Goal: Find specific page/section: Find specific page/section

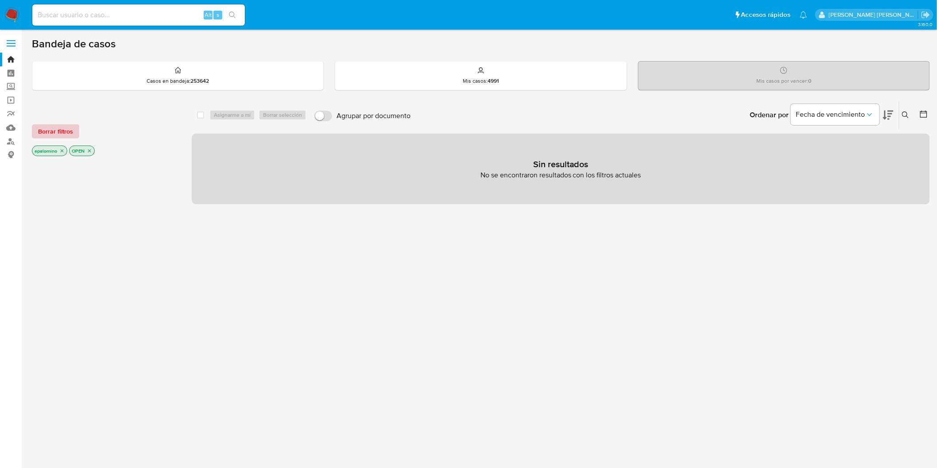
click at [61, 127] on span "Borrar filtros" at bounding box center [55, 131] width 35 height 12
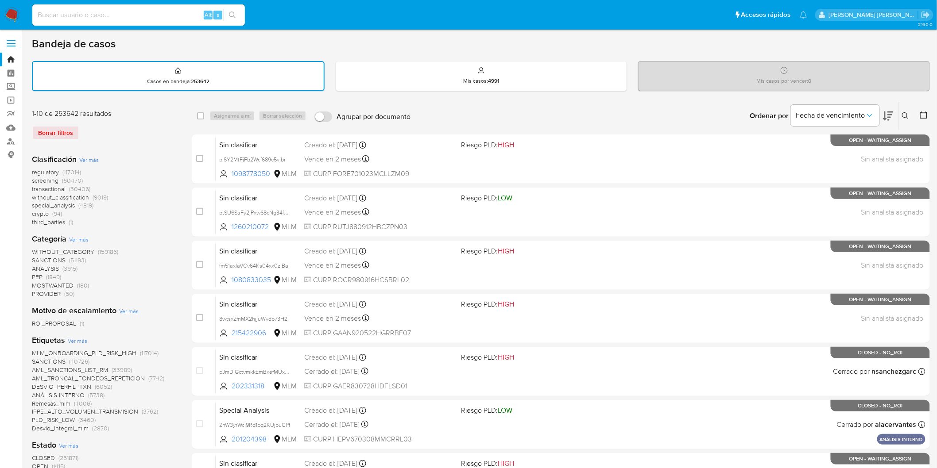
click at [18, 16] on img at bounding box center [11, 15] width 15 height 15
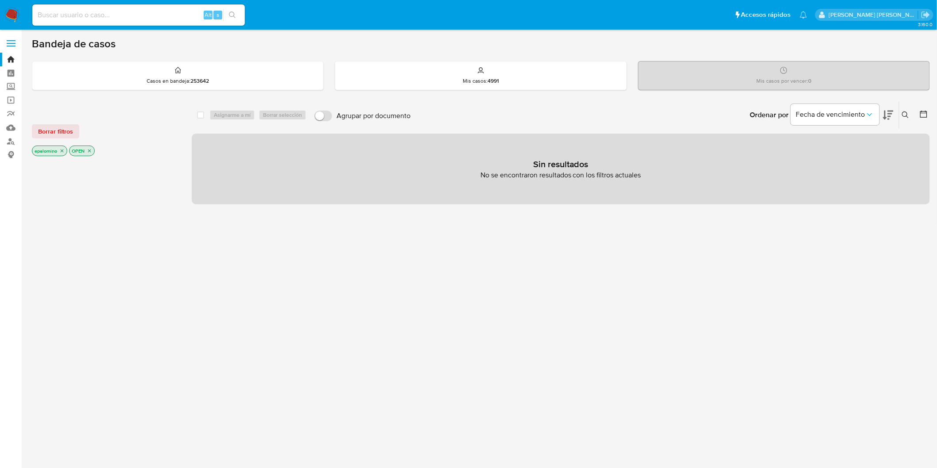
click at [72, 133] on button "Borrar filtros" at bounding box center [55, 131] width 47 height 14
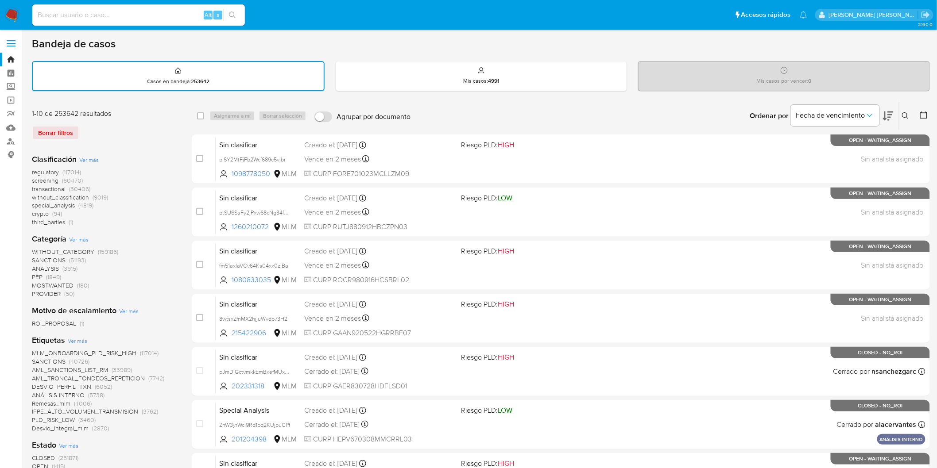
click at [111, 133] on div "Borrar filtros" at bounding box center [103, 133] width 142 height 14
click at [9, 7] on nav "Pausado Ver notificaciones Alt s Accesos rápidos Presiona las siguientes teclas…" at bounding box center [468, 15] width 937 height 30
click at [12, 11] on img at bounding box center [11, 15] width 15 height 15
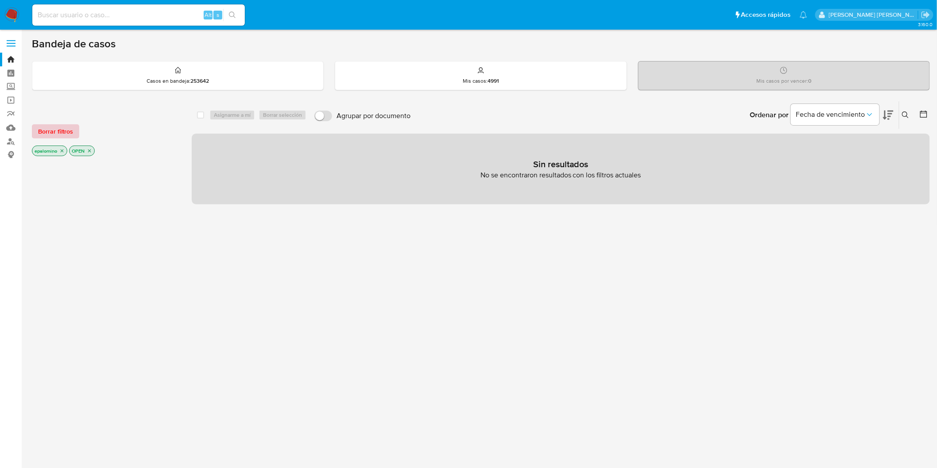
click at [66, 129] on span "Borrar filtros" at bounding box center [55, 131] width 35 height 12
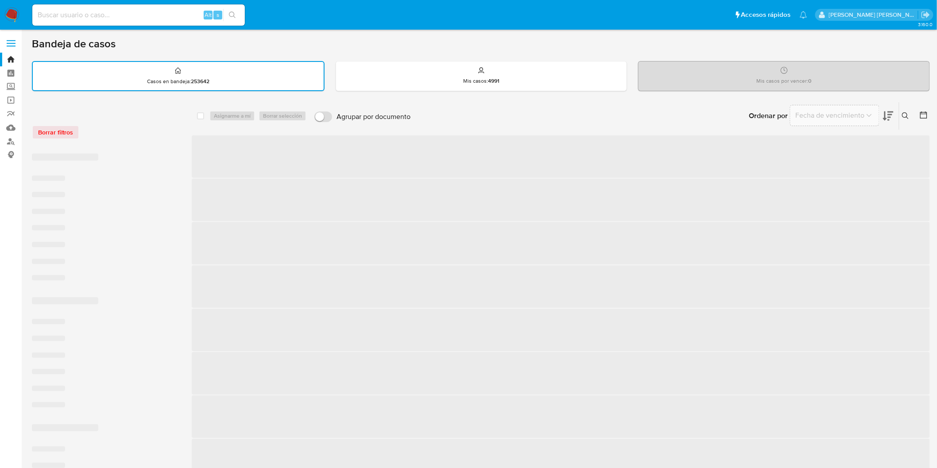
click at [154, 130] on div "Borrar filtros" at bounding box center [103, 132] width 142 height 14
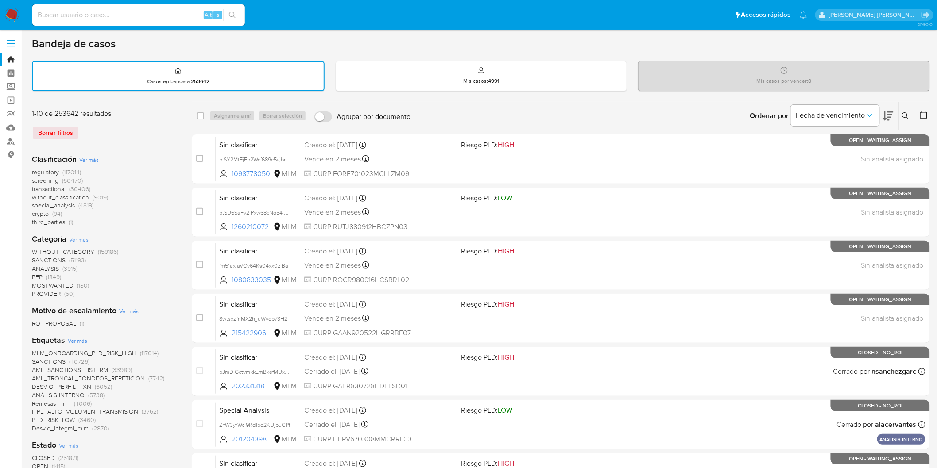
click at [10, 14] on img at bounding box center [11, 15] width 15 height 15
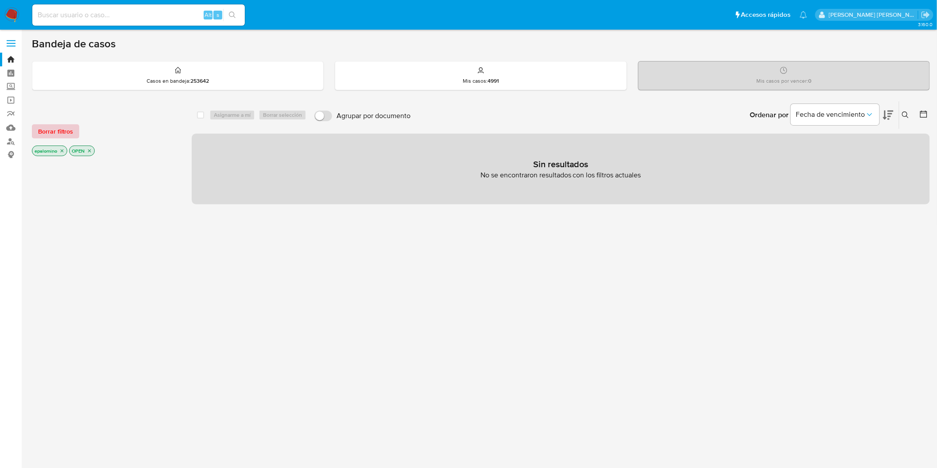
click at [74, 131] on button "Borrar filtros" at bounding box center [55, 131] width 47 height 14
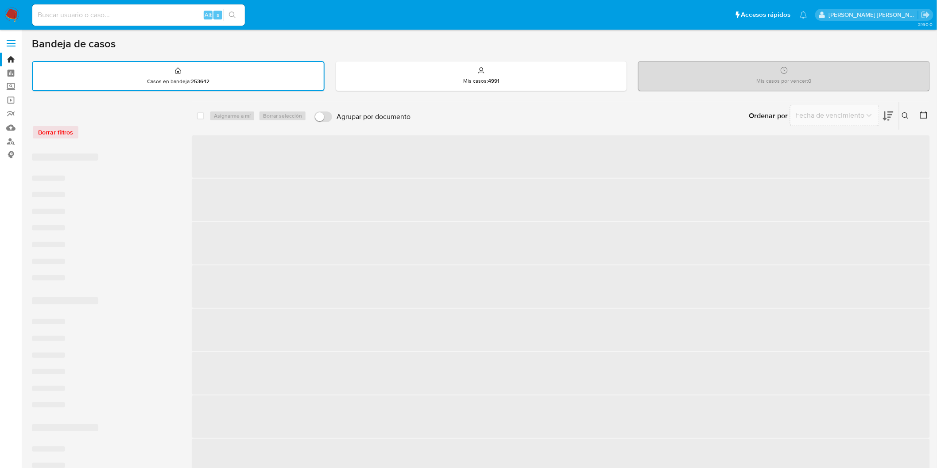
click at [117, 131] on div "Borrar filtros" at bounding box center [103, 132] width 142 height 14
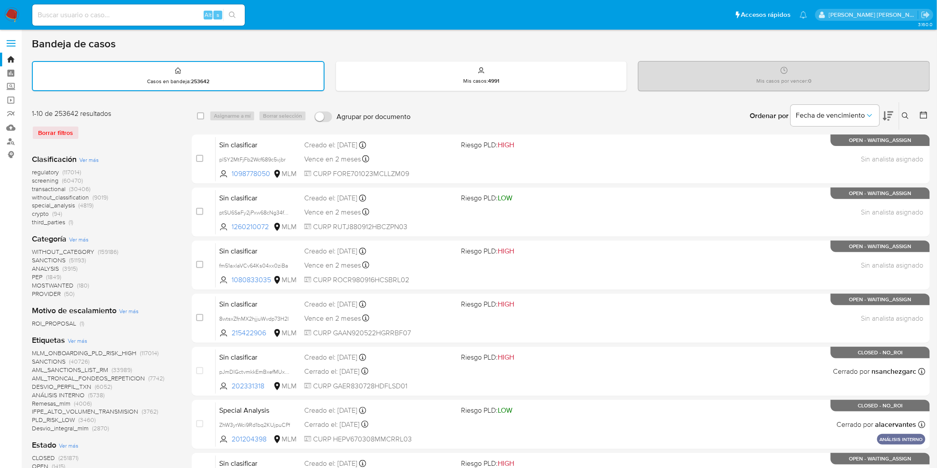
click at [9, 12] on img at bounding box center [11, 15] width 15 height 15
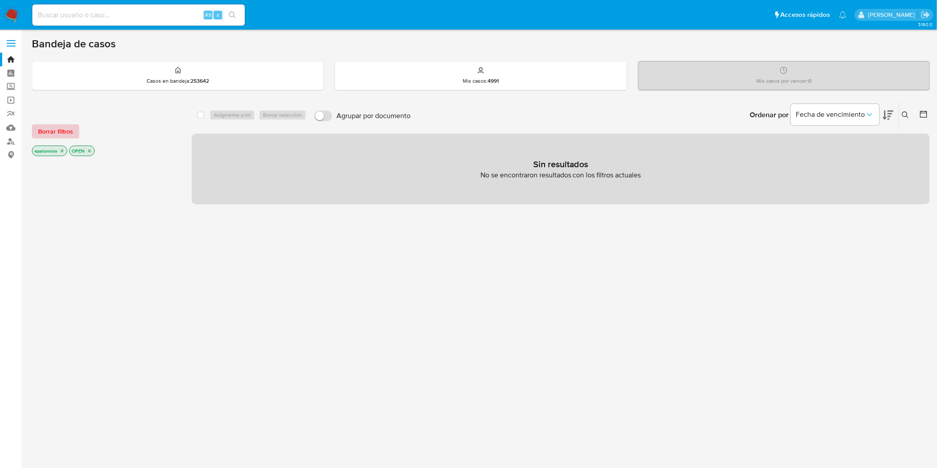
click at [47, 125] on span "Borrar filtros" at bounding box center [55, 131] width 35 height 12
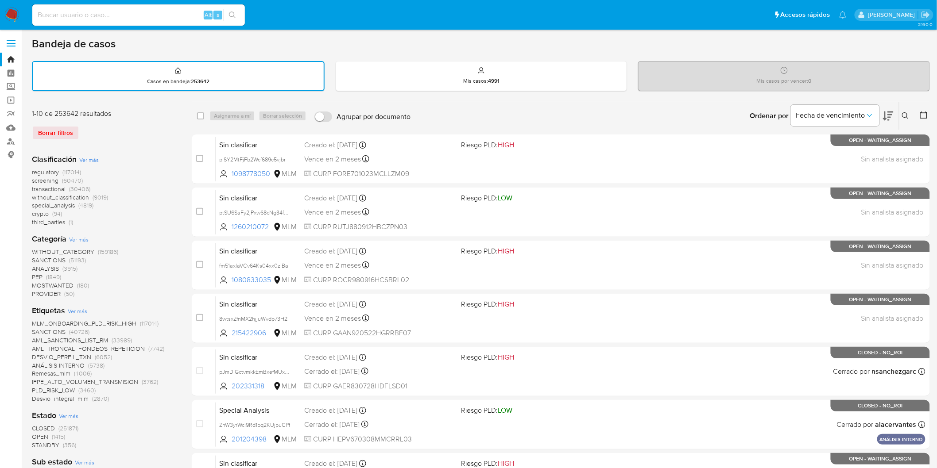
click at [10, 12] on img at bounding box center [11, 15] width 15 height 15
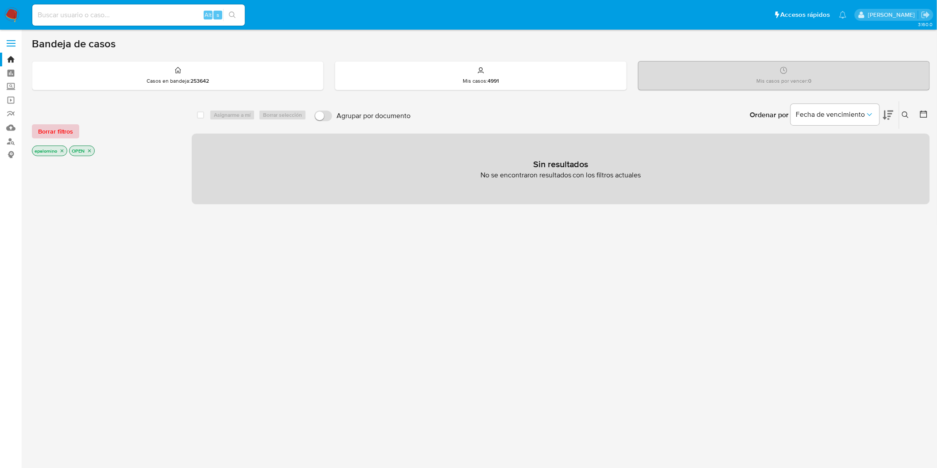
click at [61, 131] on span "Borrar filtros" at bounding box center [55, 131] width 35 height 12
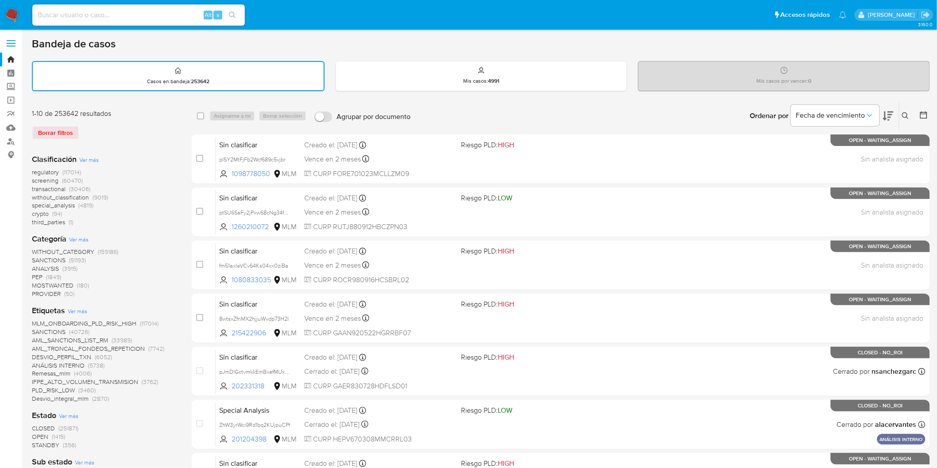
click at [135, 140] on div "1-10 de 253642 resultados Borrar filtros" at bounding box center [103, 128] width 142 height 38
click at [12, 15] on img at bounding box center [11, 15] width 15 height 15
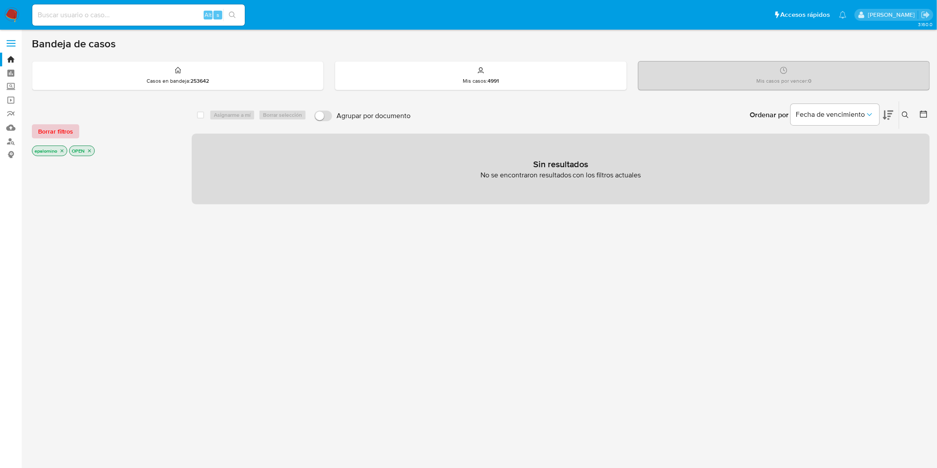
click at [59, 128] on span "Borrar filtros" at bounding box center [55, 131] width 35 height 12
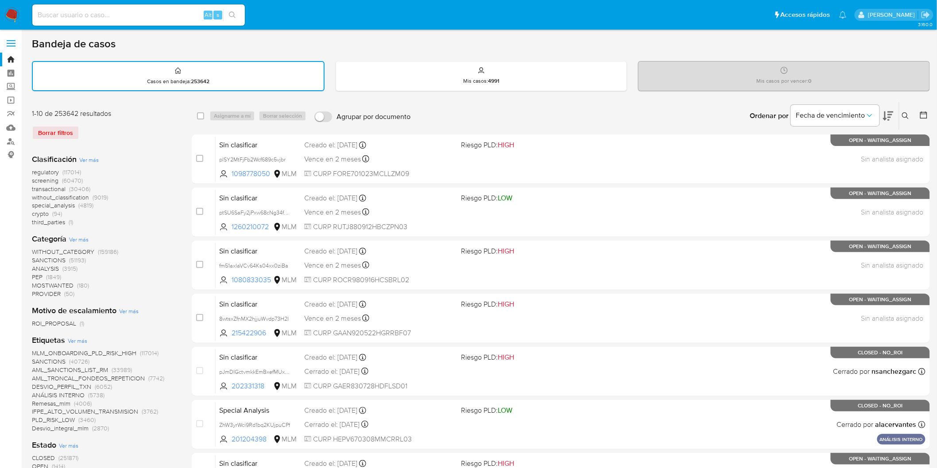
click at [9, 15] on img at bounding box center [11, 15] width 15 height 15
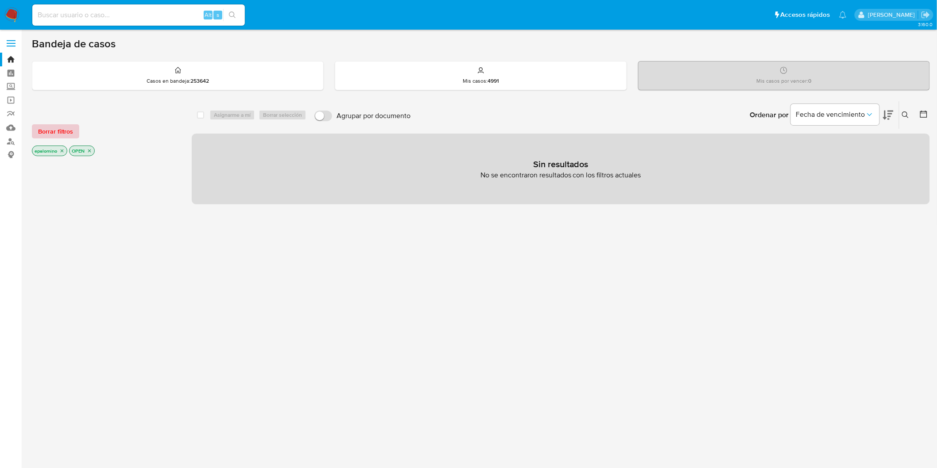
click at [67, 133] on span "Borrar filtros" at bounding box center [55, 131] width 35 height 12
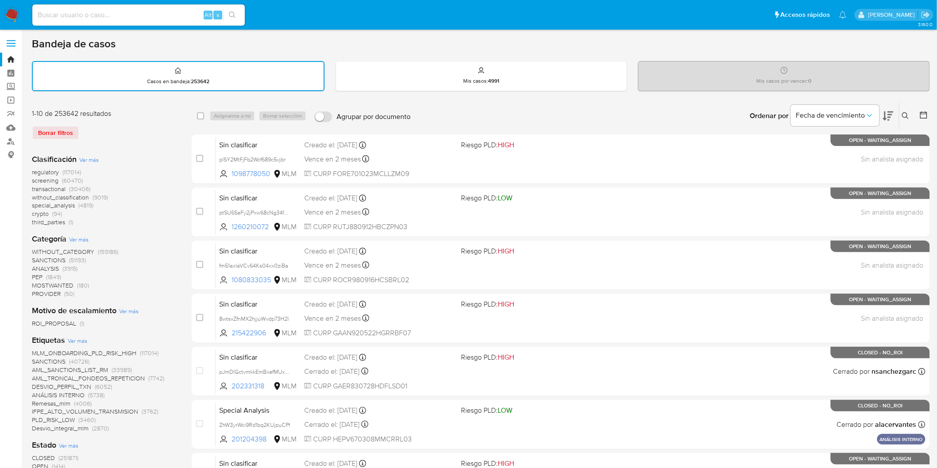
click at [8, 23] on nav "Pausado Ver notificaciones Alt s Accesos rápidos Presiona las siguientes teclas…" at bounding box center [468, 15] width 937 height 30
click at [12, 16] on img at bounding box center [11, 15] width 15 height 15
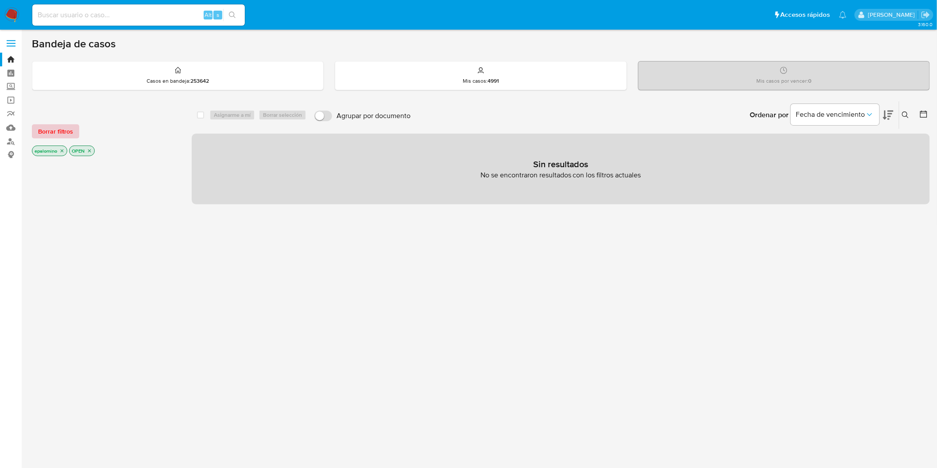
click at [52, 131] on span "Borrar filtros" at bounding box center [55, 131] width 35 height 12
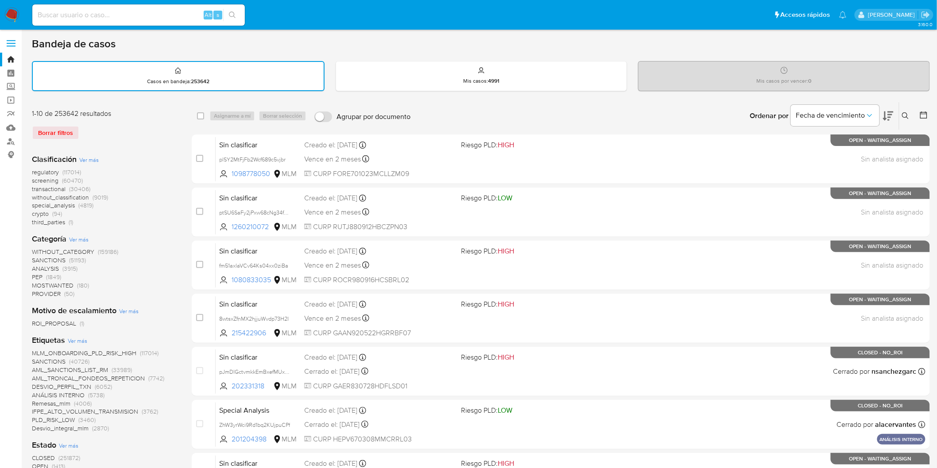
click at [8, 10] on img at bounding box center [11, 15] width 15 height 15
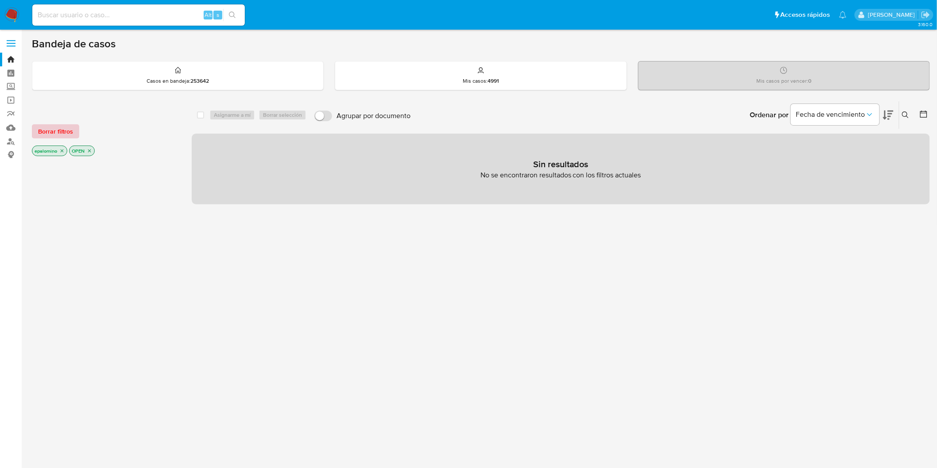
click at [52, 125] on span "Borrar filtros" at bounding box center [55, 131] width 35 height 12
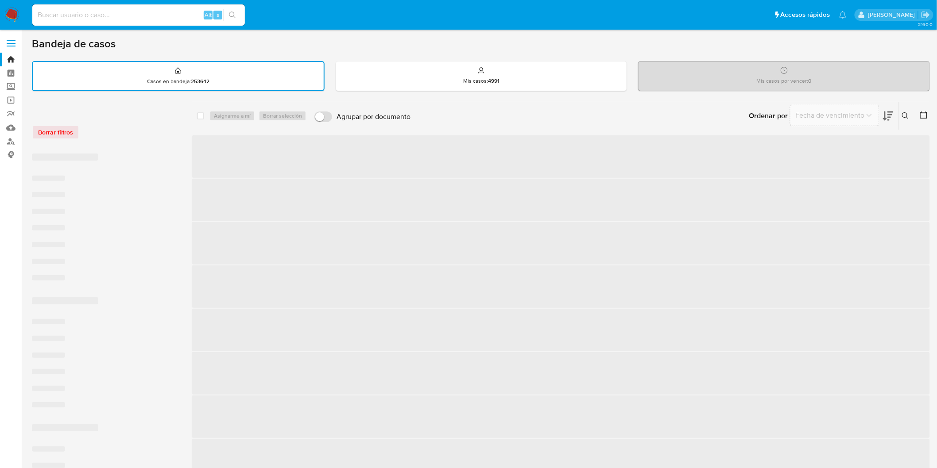
click at [131, 120] on div "Borrar filtros" at bounding box center [103, 128] width 142 height 38
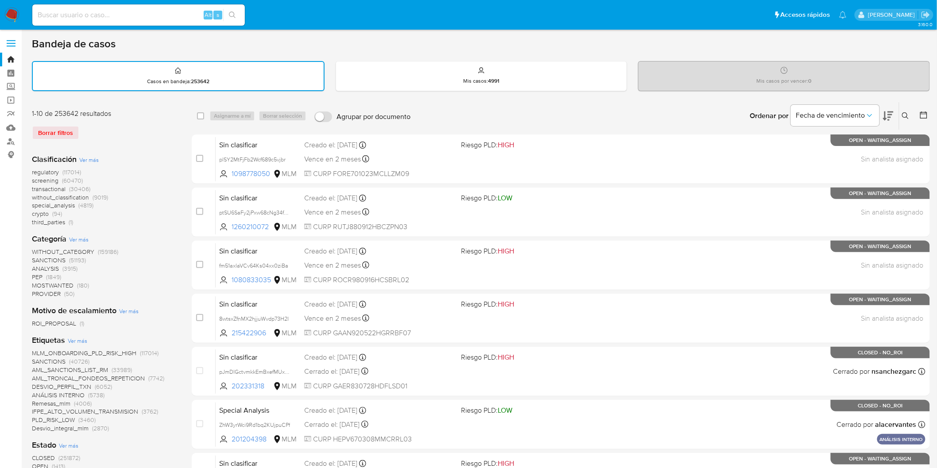
click at [19, 14] on img at bounding box center [11, 15] width 15 height 15
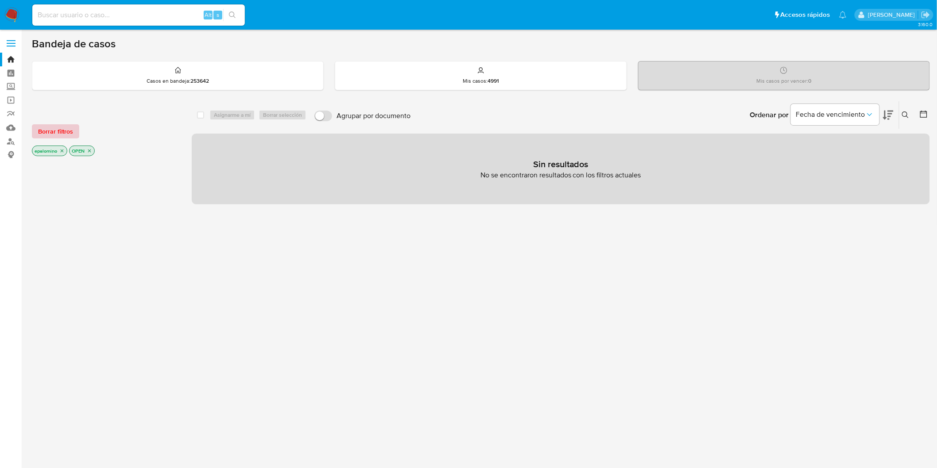
click at [74, 134] on button "Borrar filtros" at bounding box center [55, 131] width 47 height 14
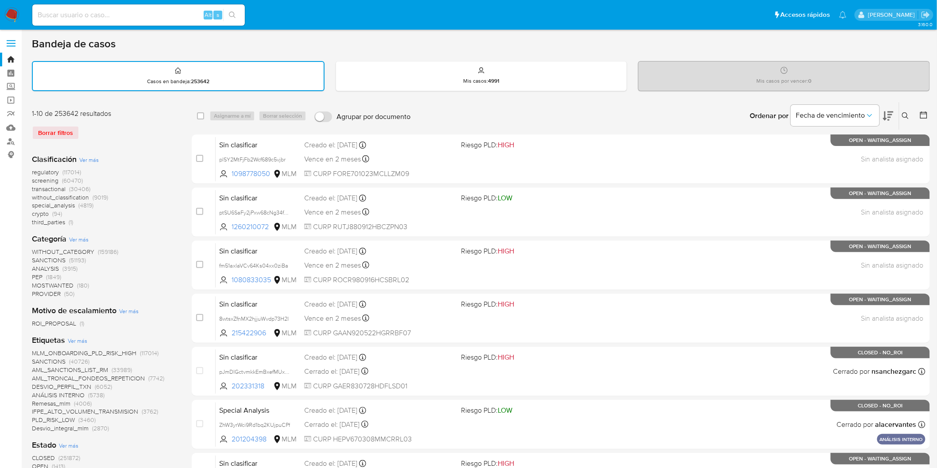
click at [10, 14] on img at bounding box center [11, 15] width 15 height 15
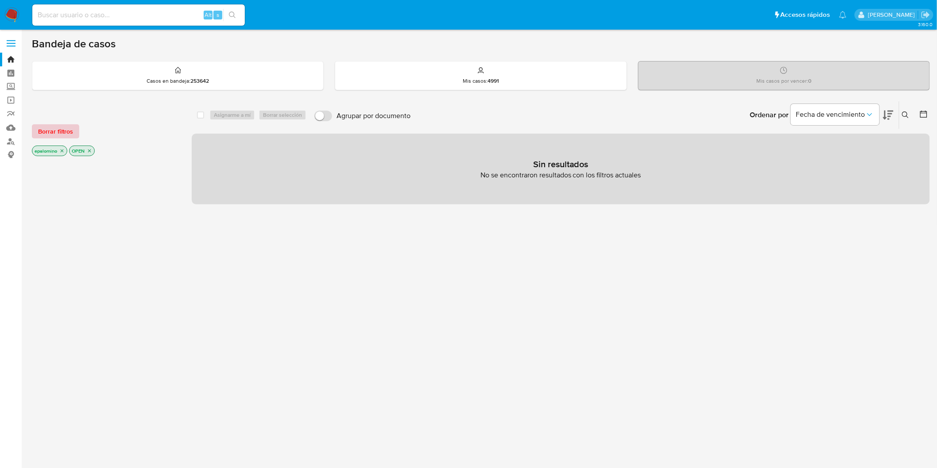
click at [58, 127] on span "Borrar filtros" at bounding box center [55, 131] width 35 height 12
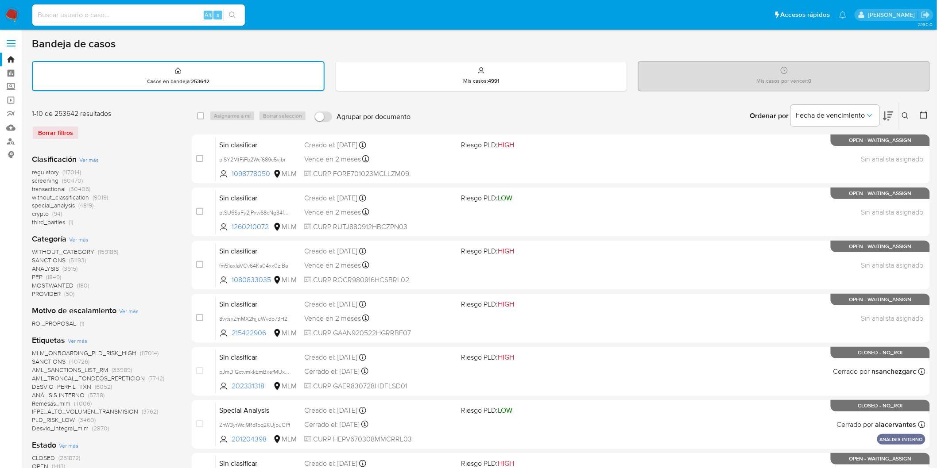
click at [100, 127] on div "Borrar filtros" at bounding box center [103, 133] width 142 height 14
click at [7, 18] on img at bounding box center [11, 15] width 15 height 15
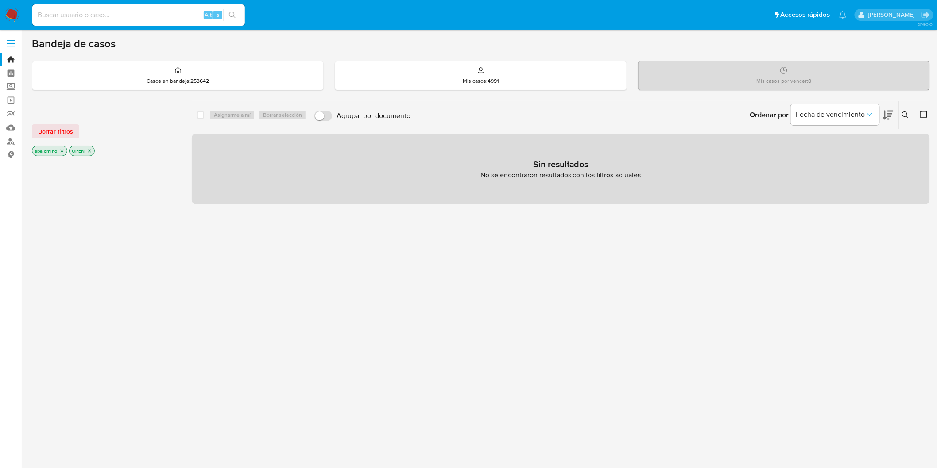
click at [49, 131] on span "Borrar filtros" at bounding box center [55, 131] width 35 height 12
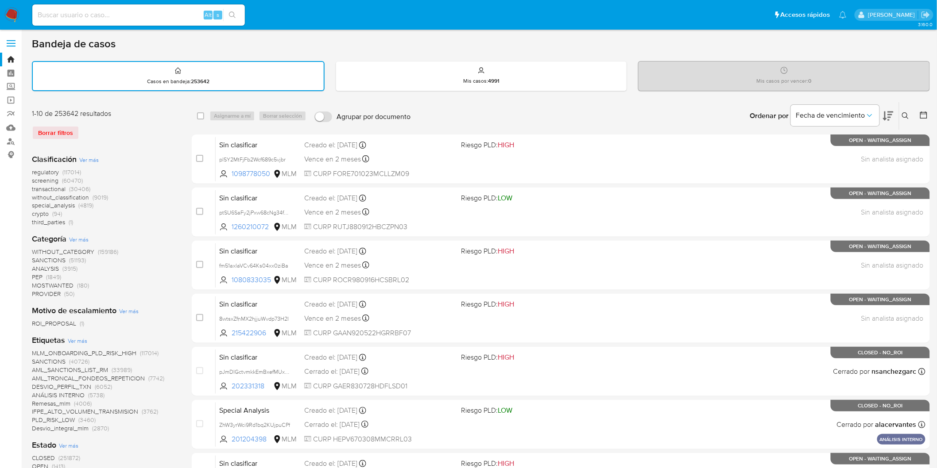
click at [11, 10] on img at bounding box center [11, 15] width 15 height 15
click at [116, 131] on div "Borrar filtros" at bounding box center [103, 133] width 142 height 14
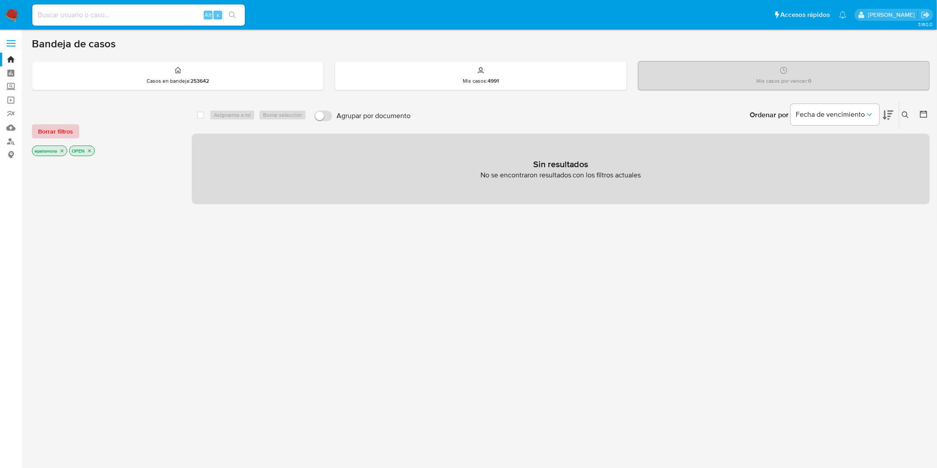
click at [67, 132] on span "Borrar filtros" at bounding box center [55, 131] width 35 height 12
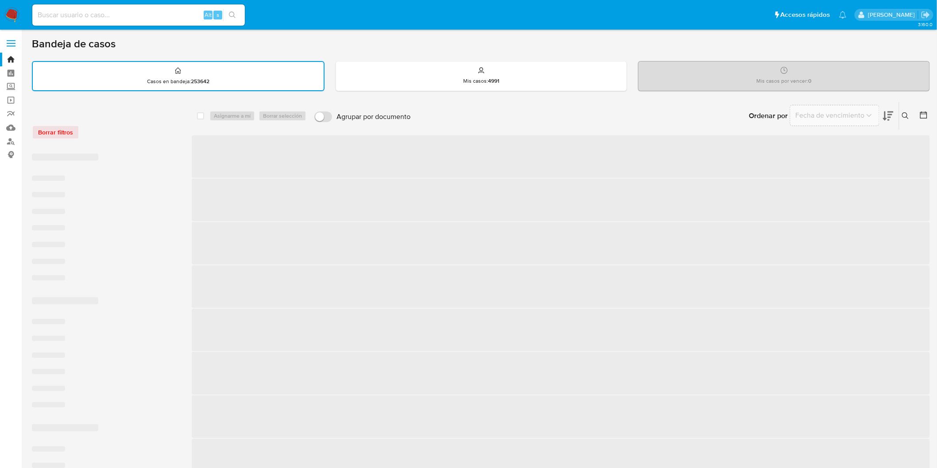
click at [124, 137] on div "Borrar filtros" at bounding box center [103, 132] width 142 height 14
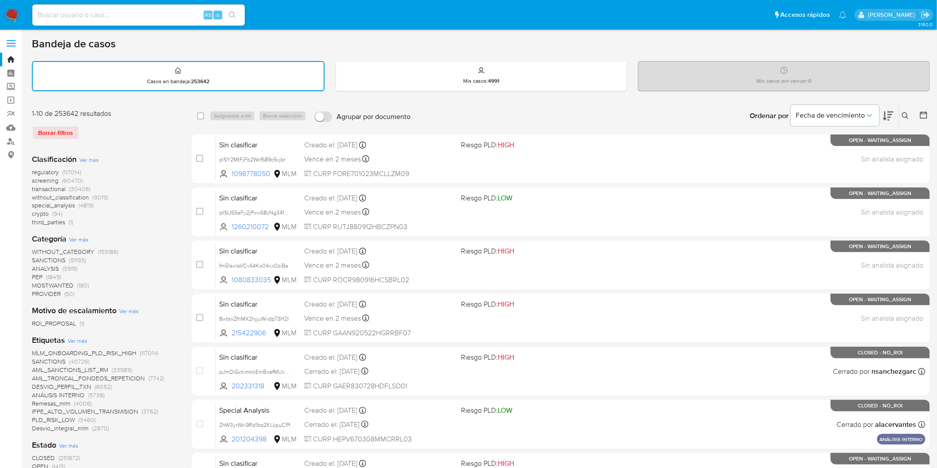
click at [10, 17] on img at bounding box center [11, 15] width 15 height 15
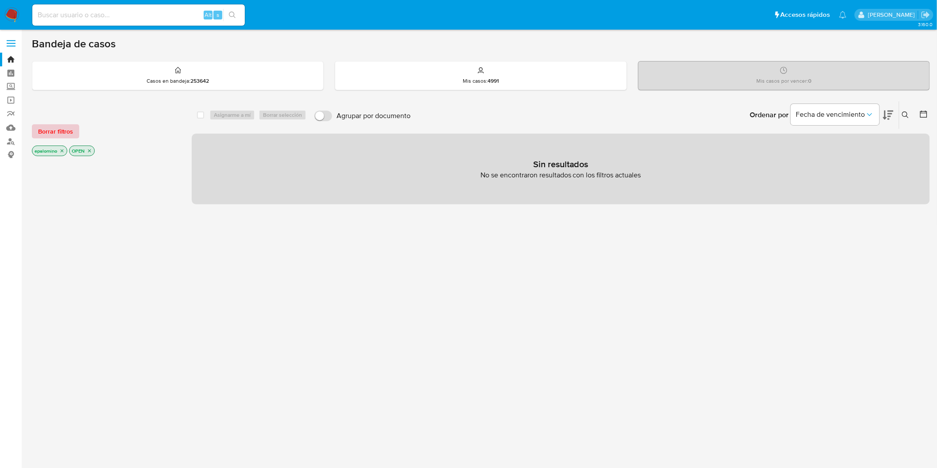
click at [51, 132] on span "Borrar filtros" at bounding box center [55, 131] width 35 height 12
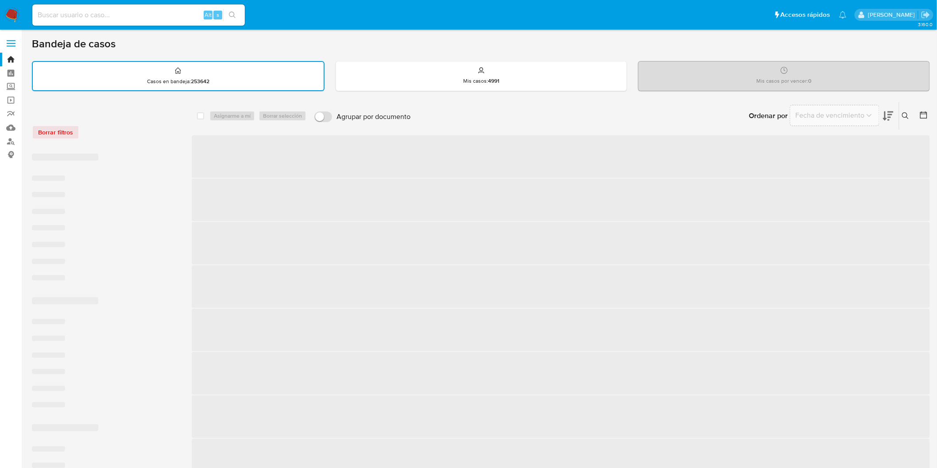
click at [161, 134] on div "Borrar filtros" at bounding box center [103, 132] width 142 height 14
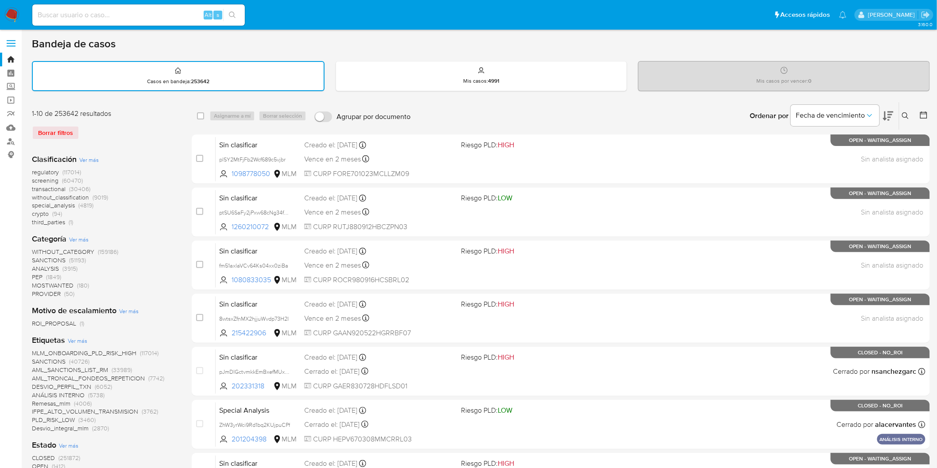
click at [10, 18] on img at bounding box center [11, 15] width 15 height 15
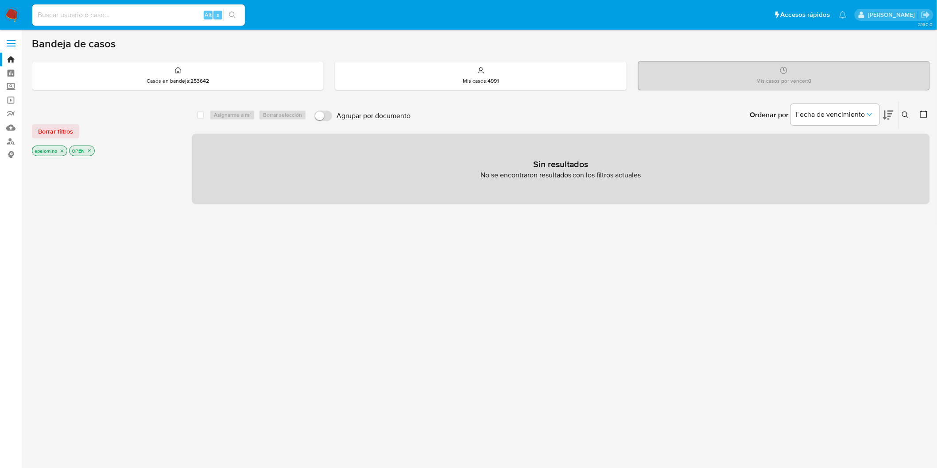
click at [47, 135] on span "Borrar filtros" at bounding box center [55, 131] width 35 height 12
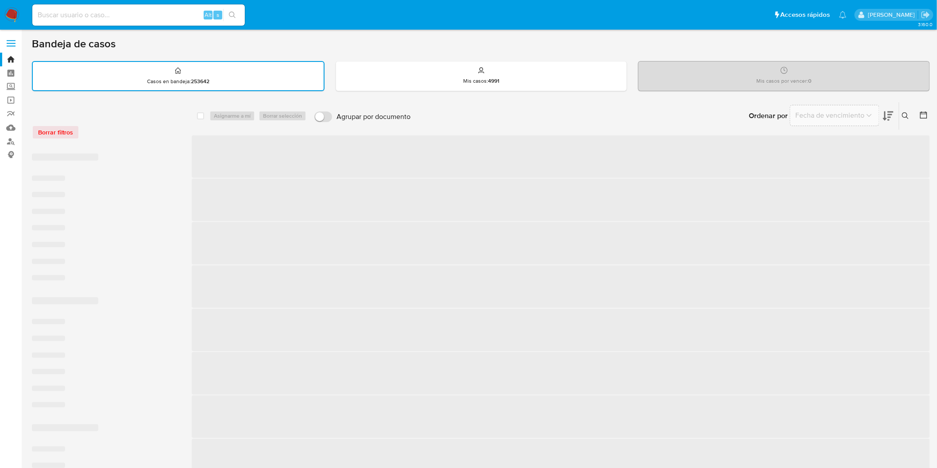
click at [91, 136] on div "Borrar filtros" at bounding box center [103, 132] width 142 height 14
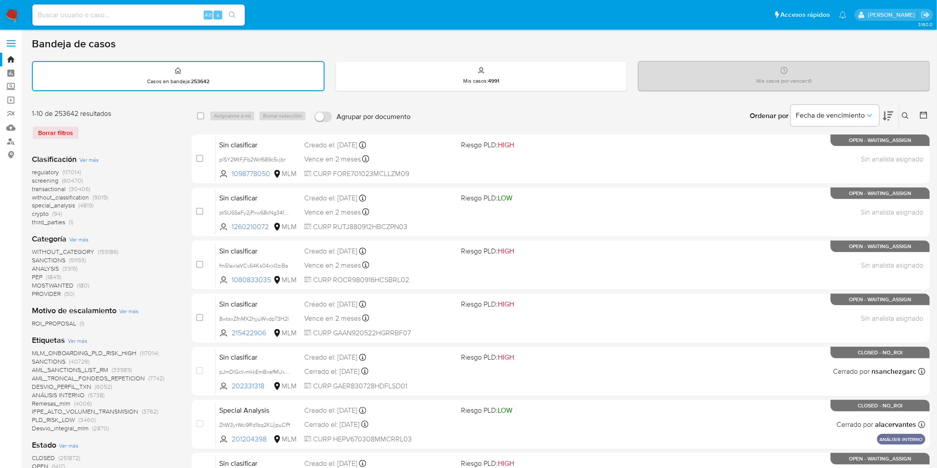
click at [12, 10] on img at bounding box center [11, 15] width 15 height 15
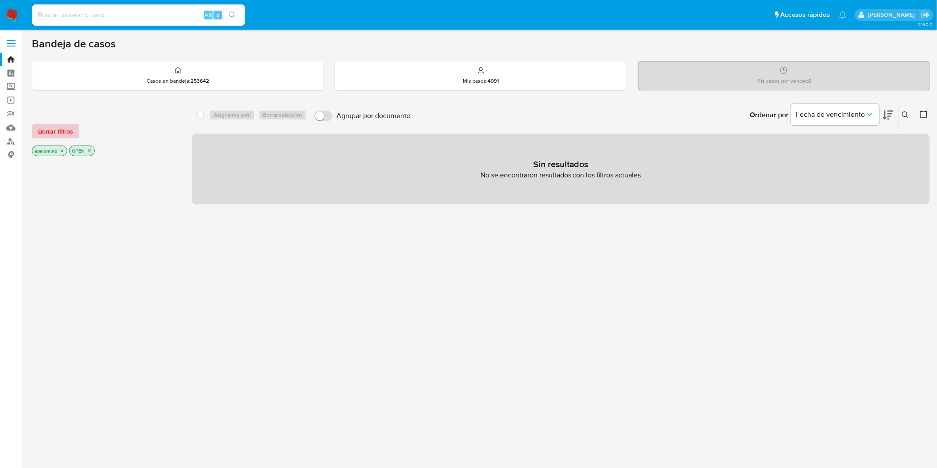
click at [59, 131] on span "Borrar filtros" at bounding box center [55, 131] width 35 height 12
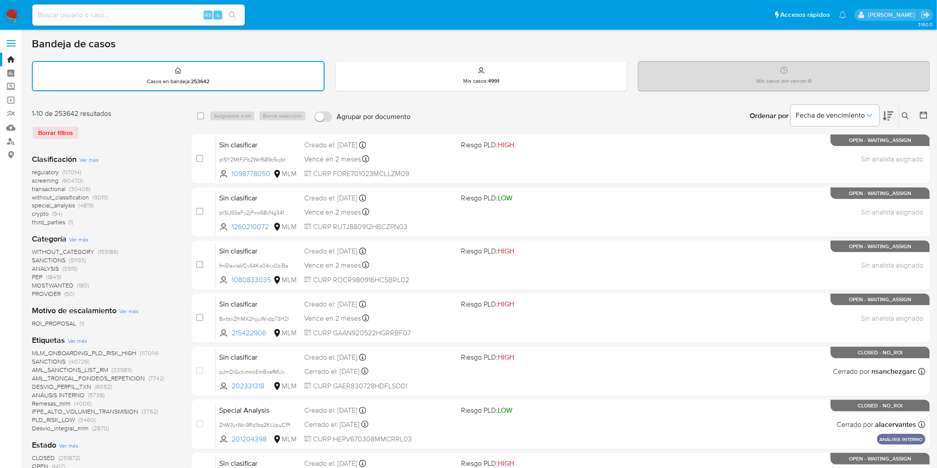
click at [15, 20] on img at bounding box center [11, 15] width 15 height 15
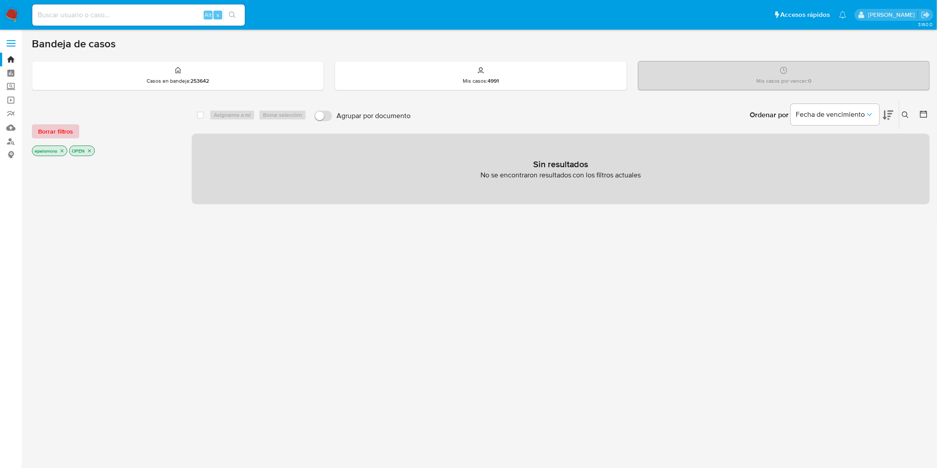
click at [54, 138] on span "Borrar filtros" at bounding box center [55, 131] width 35 height 12
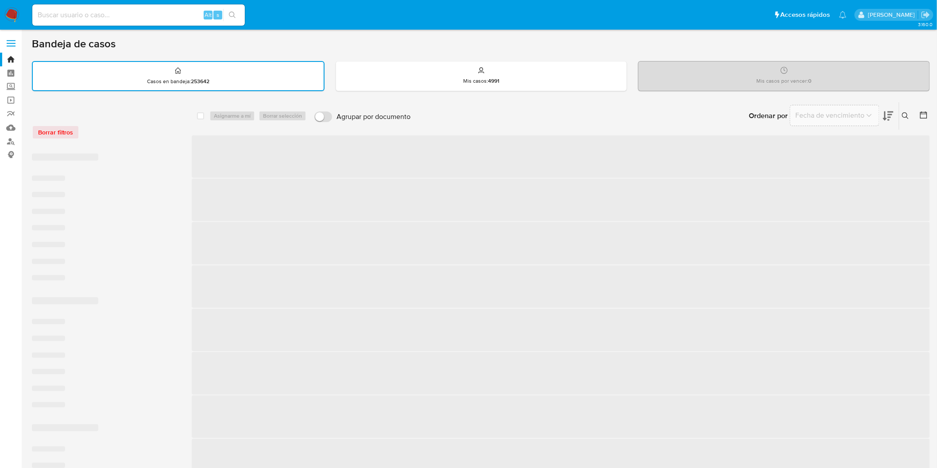
click at [104, 131] on div "Borrar filtros" at bounding box center [103, 132] width 142 height 14
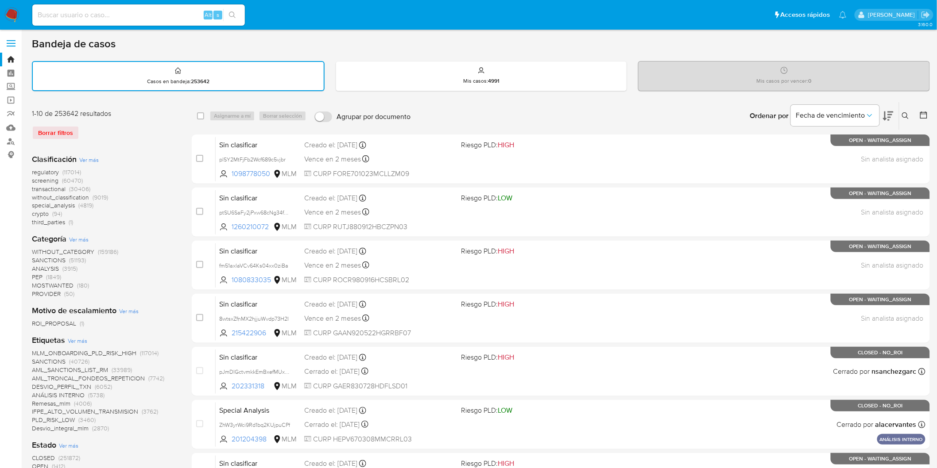
click at [15, 15] on img at bounding box center [11, 15] width 15 height 15
click at [114, 139] on div "1-10 de 253642 resultados Borrar filtros" at bounding box center [103, 128] width 142 height 38
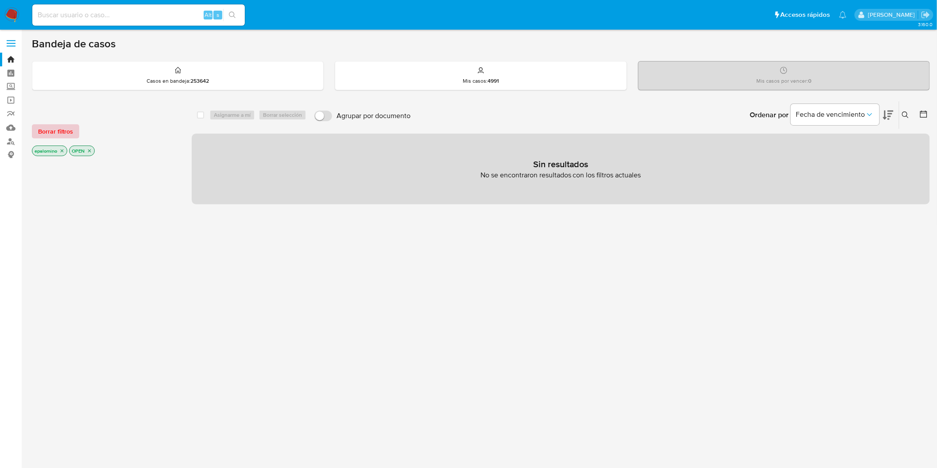
click at [62, 129] on span "Borrar filtros" at bounding box center [55, 131] width 35 height 12
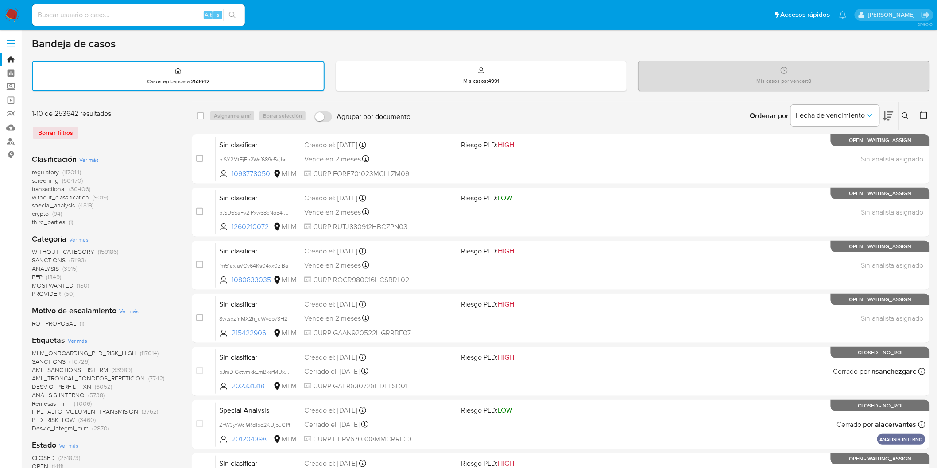
click at [9, 11] on img at bounding box center [11, 15] width 15 height 15
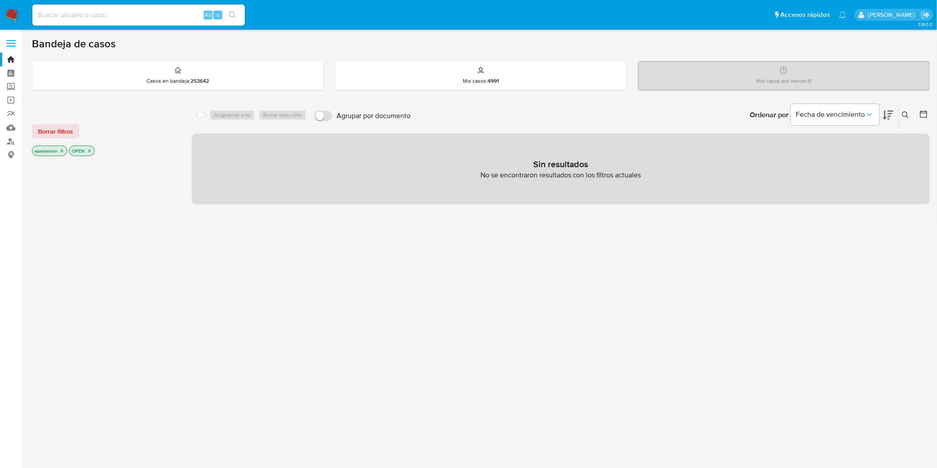
click at [43, 129] on span "Borrar filtros" at bounding box center [55, 131] width 35 height 12
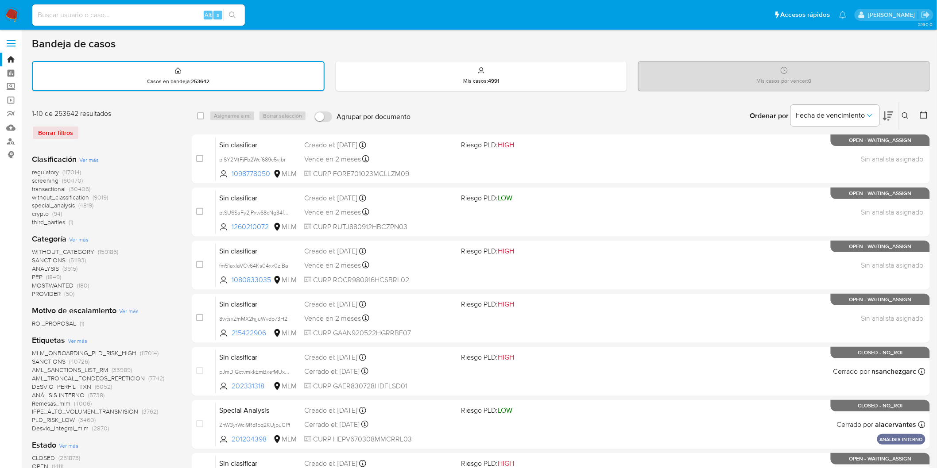
click at [12, 20] on img at bounding box center [11, 15] width 15 height 15
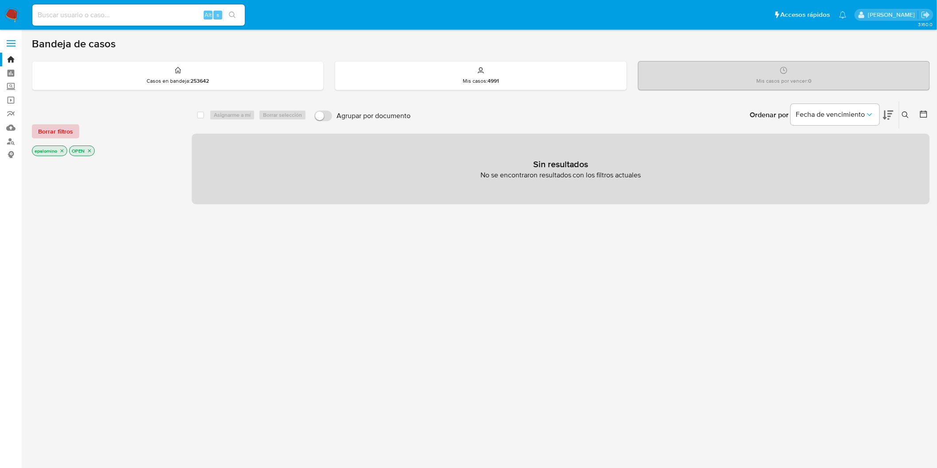
click at [54, 127] on span "Borrar filtros" at bounding box center [55, 131] width 35 height 12
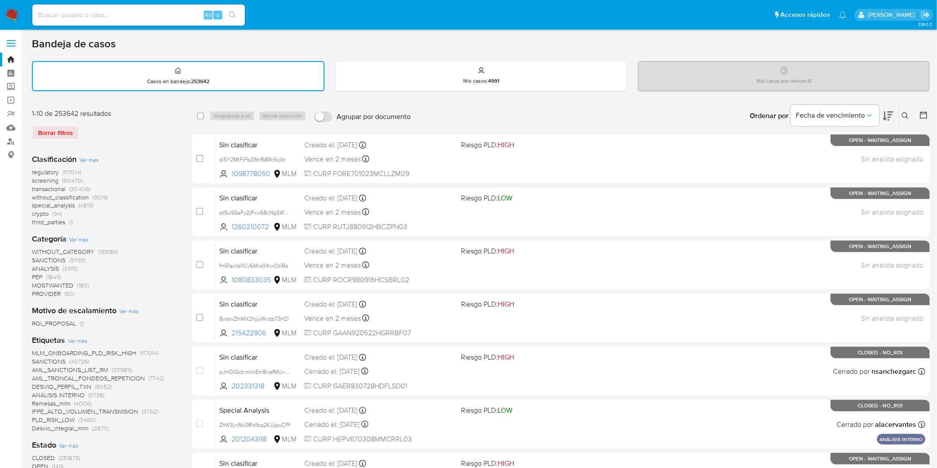
click at [8, 17] on img at bounding box center [11, 15] width 15 height 15
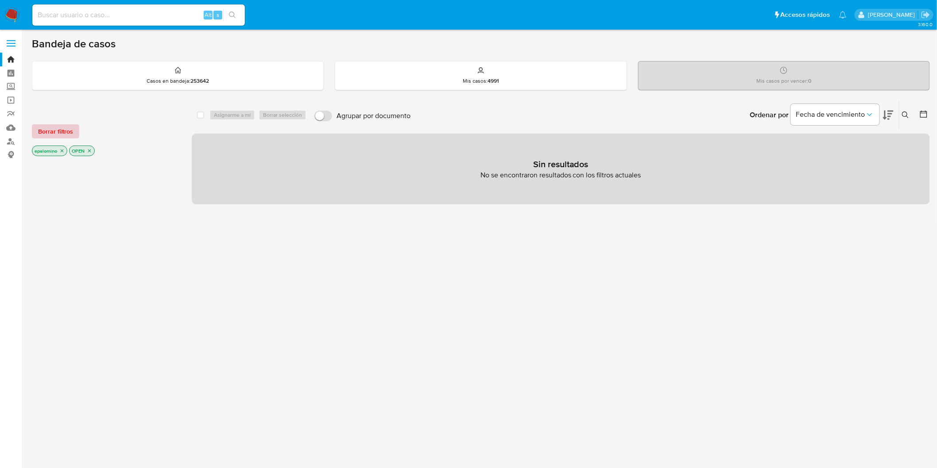
click at [77, 124] on button "Borrar filtros" at bounding box center [55, 131] width 47 height 14
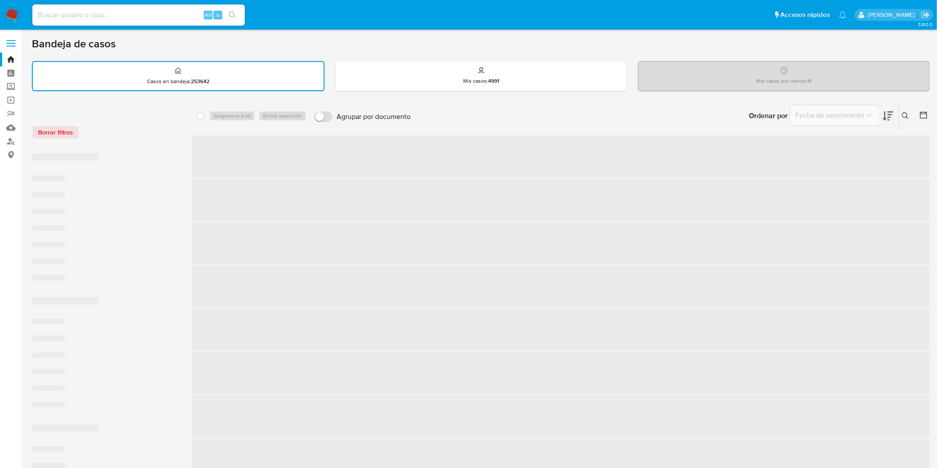
click at [169, 143] on div "Borrar filtros" at bounding box center [103, 128] width 142 height 38
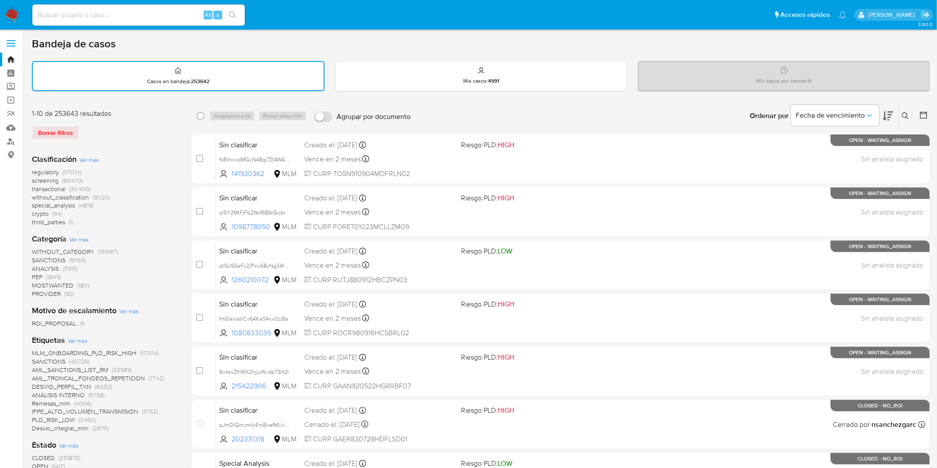
click at [11, 8] on img at bounding box center [11, 15] width 15 height 15
click at [136, 122] on div "1-10 de 253643 resultados Borrar filtros" at bounding box center [103, 128] width 142 height 38
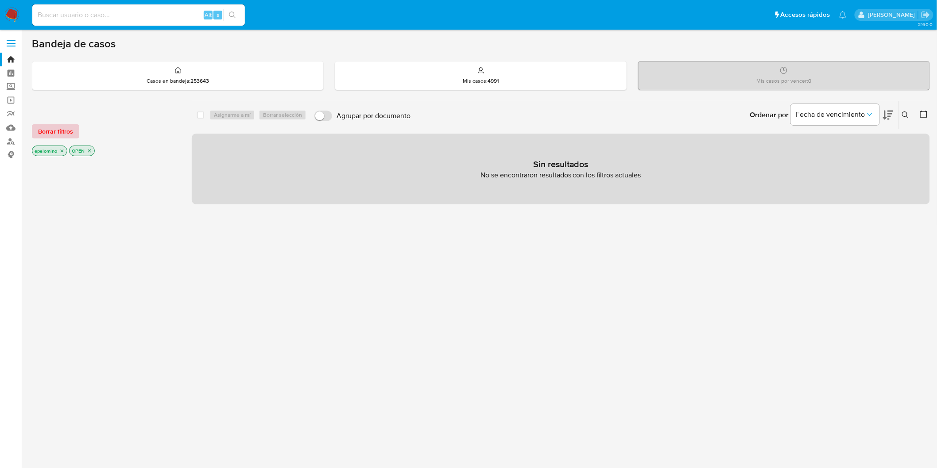
click at [66, 135] on span "Borrar filtros" at bounding box center [55, 131] width 35 height 12
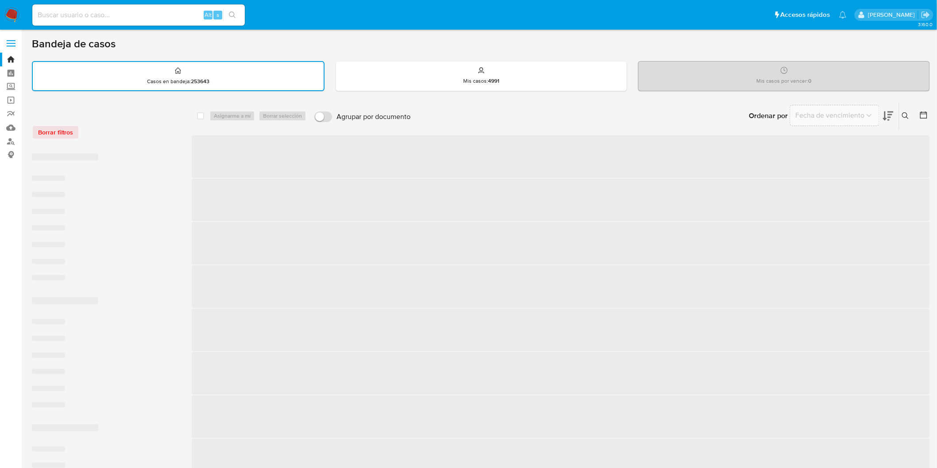
click at [131, 137] on div "Borrar filtros" at bounding box center [103, 132] width 142 height 14
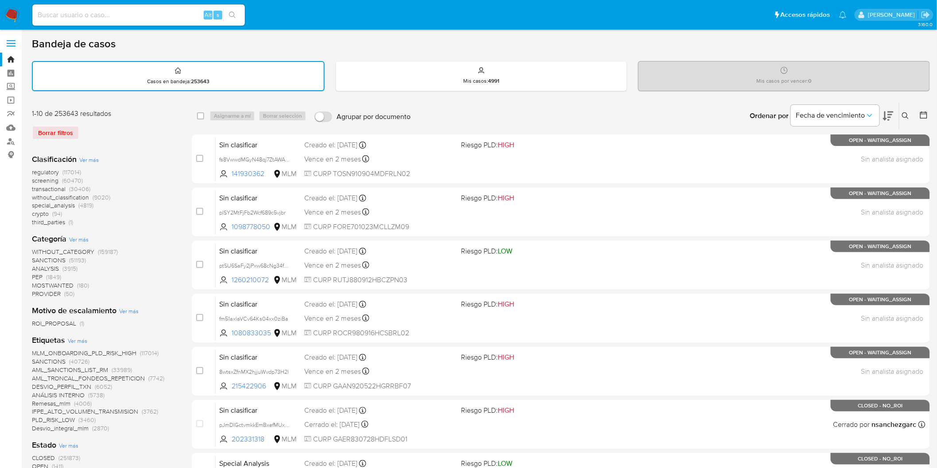
click at [14, 20] on img at bounding box center [11, 15] width 15 height 15
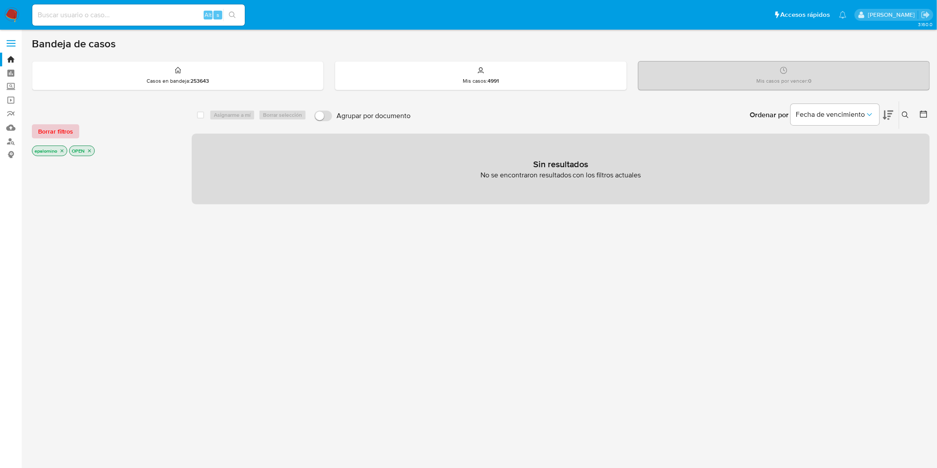
click at [52, 134] on span "Borrar filtros" at bounding box center [55, 131] width 35 height 12
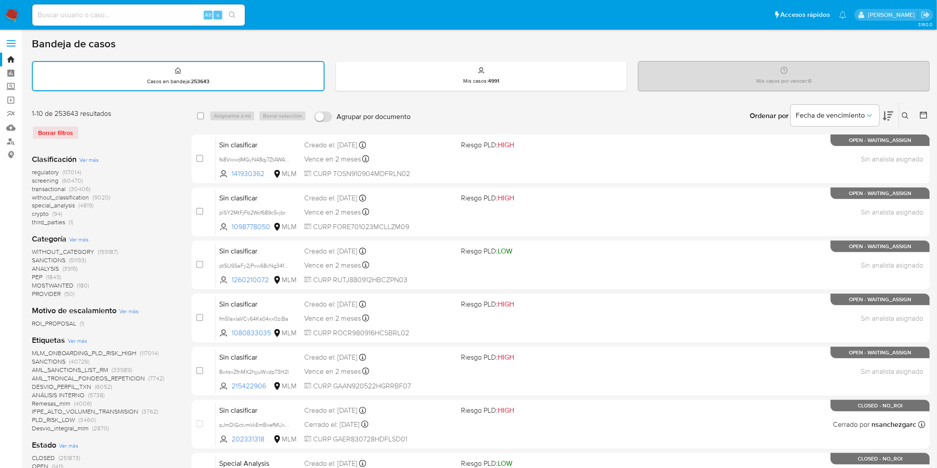
click at [170, 143] on div "1-10 de 253643 resultados Borrar filtros" at bounding box center [103, 128] width 142 height 38
click at [9, 15] on img at bounding box center [11, 15] width 15 height 15
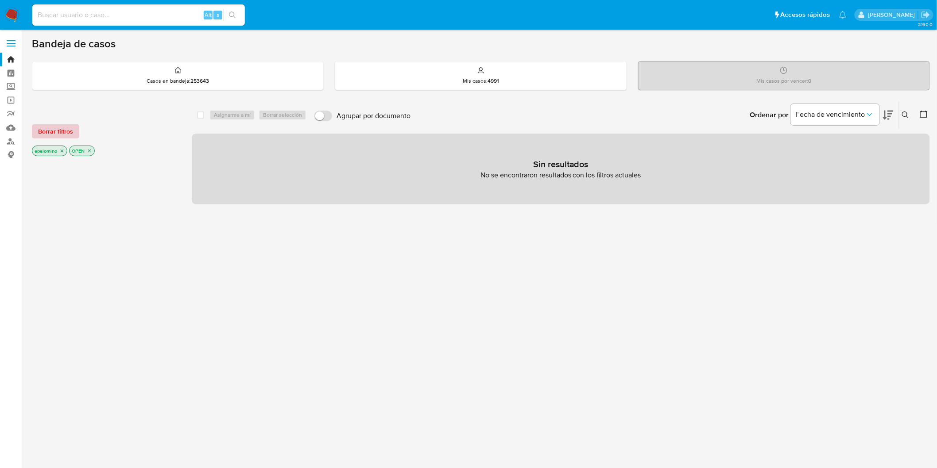
click at [57, 130] on span "Borrar filtros" at bounding box center [55, 131] width 35 height 12
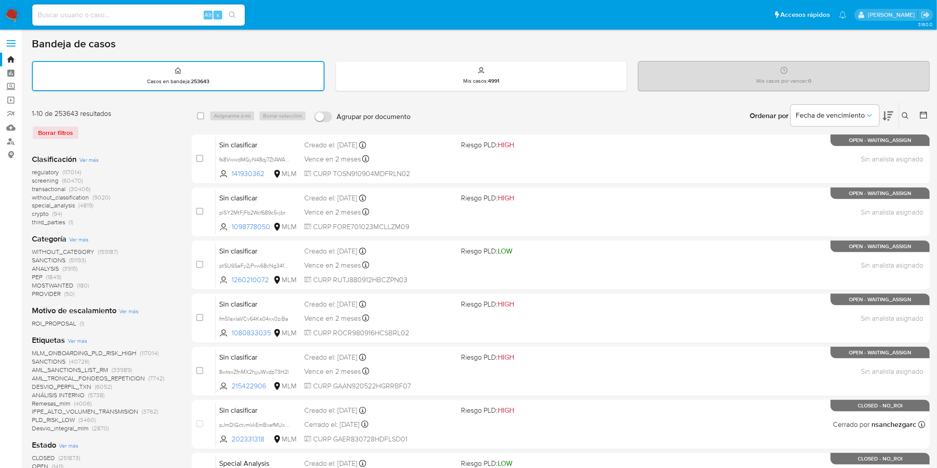
click at [15, 11] on img at bounding box center [11, 15] width 15 height 15
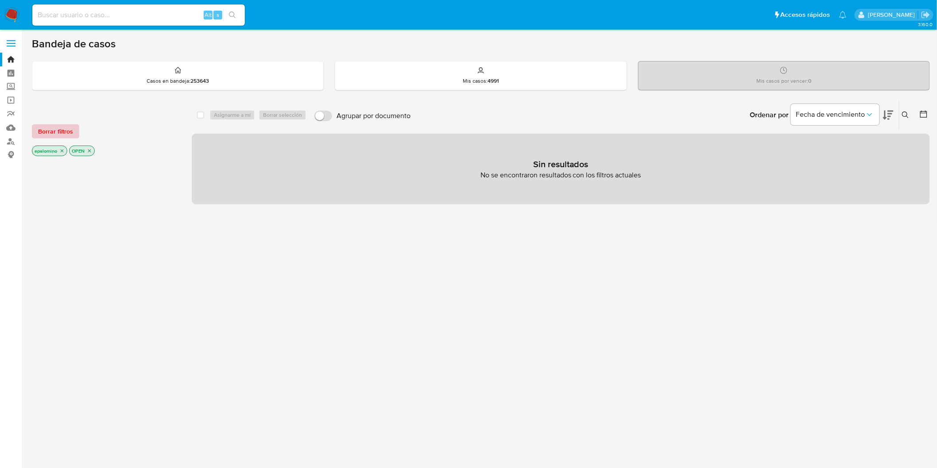
click at [47, 128] on span "Borrar filtros" at bounding box center [55, 131] width 35 height 12
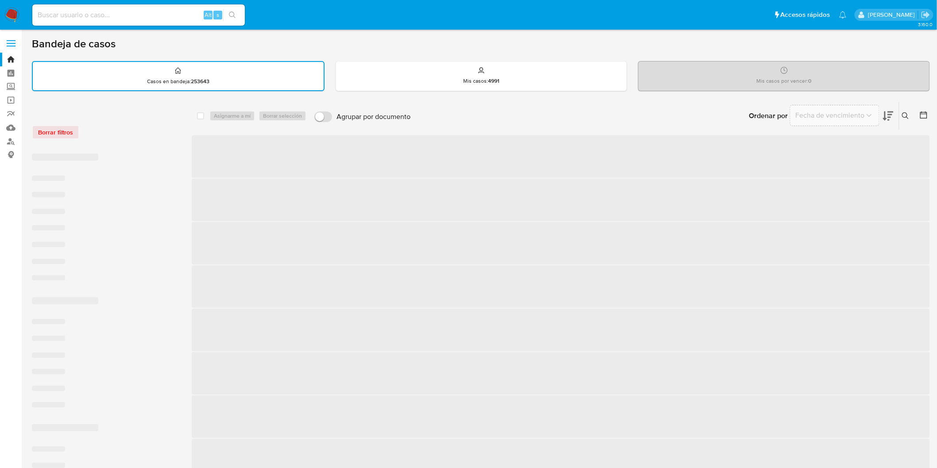
click at [148, 139] on div "Borrar filtros" at bounding box center [103, 128] width 142 height 38
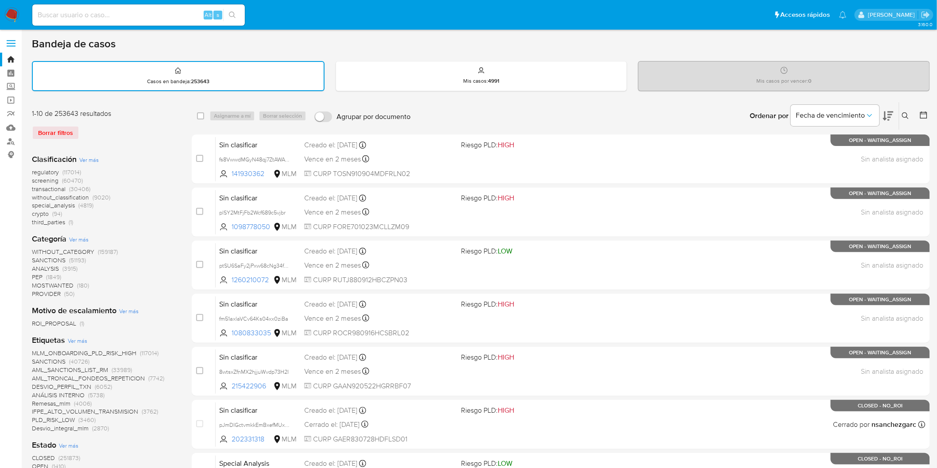
click at [7, 15] on img at bounding box center [11, 15] width 15 height 15
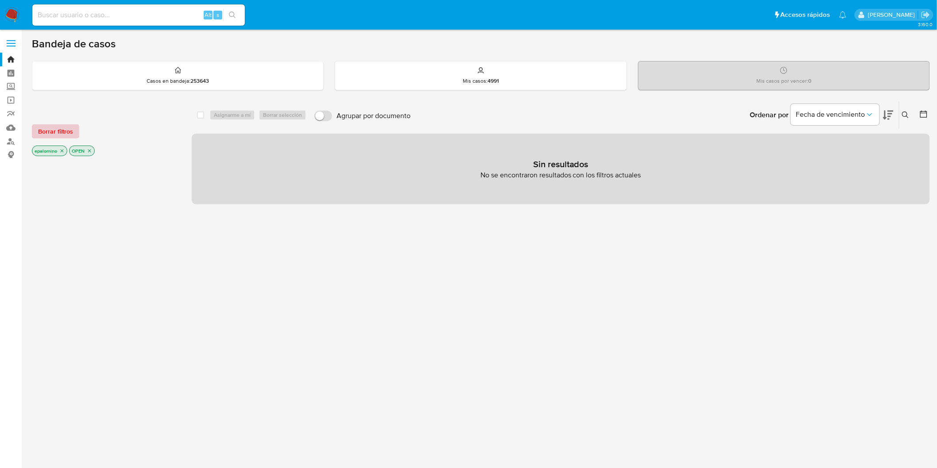
click at [55, 134] on span "Borrar filtros" at bounding box center [55, 131] width 35 height 12
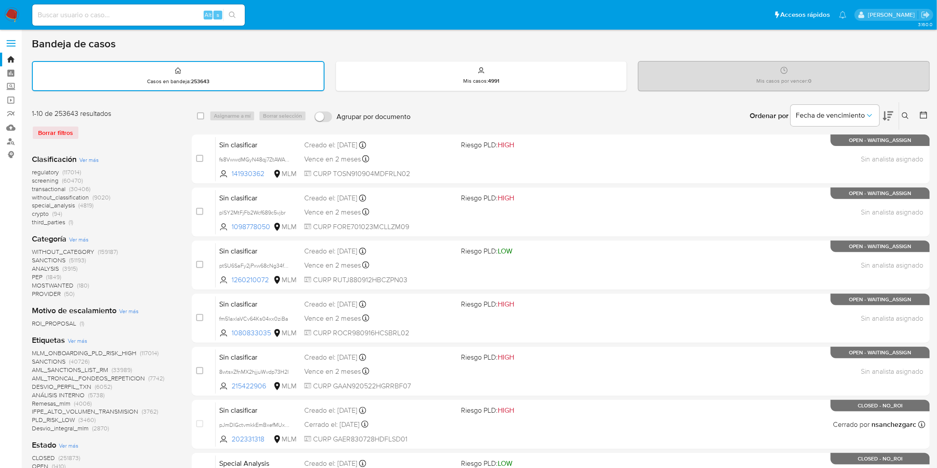
click at [13, 12] on img at bounding box center [11, 15] width 15 height 15
click at [143, 143] on div "1-10 de 253643 resultados Borrar filtros" at bounding box center [103, 128] width 142 height 38
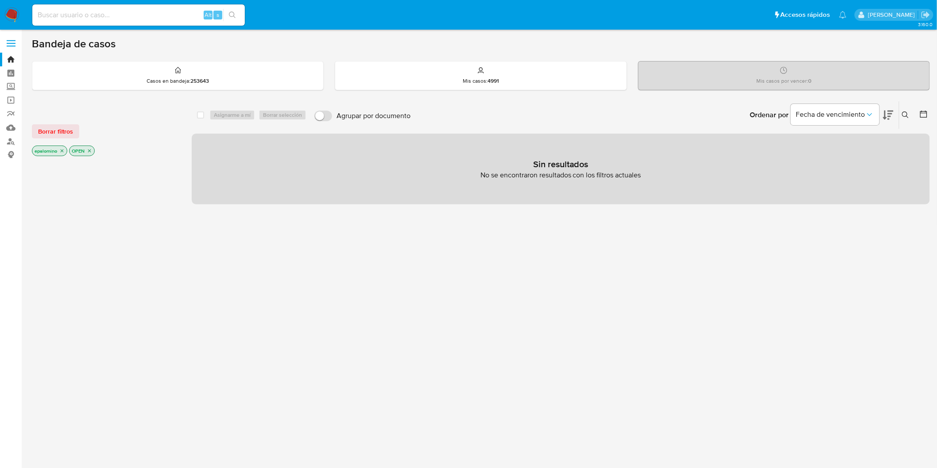
click at [73, 139] on div "Borrar filtros epalomino OPEN" at bounding box center [103, 133] width 142 height 50
click at [67, 133] on span "Borrar filtros" at bounding box center [55, 131] width 35 height 12
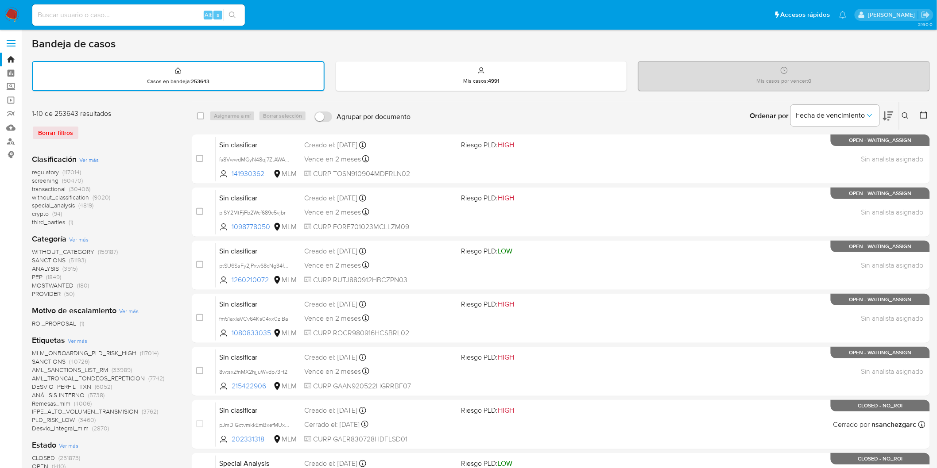
click at [11, 15] on img at bounding box center [11, 15] width 15 height 15
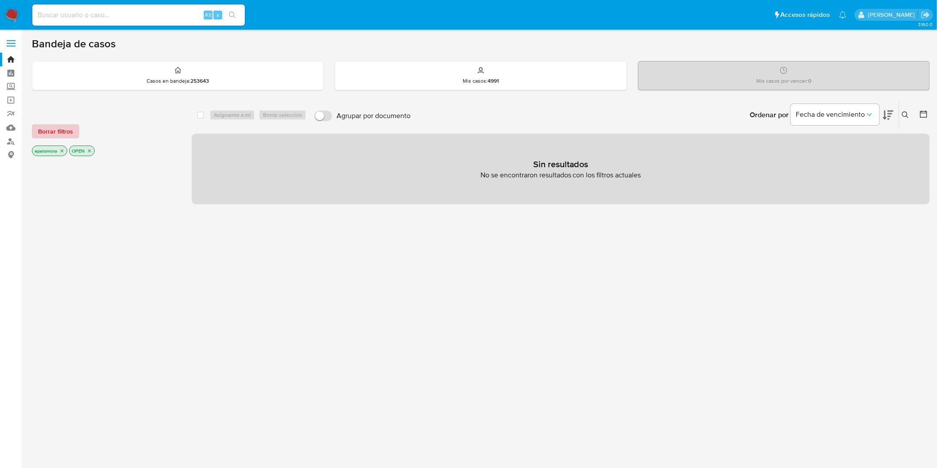
click at [59, 128] on span "Borrar filtros" at bounding box center [55, 131] width 35 height 12
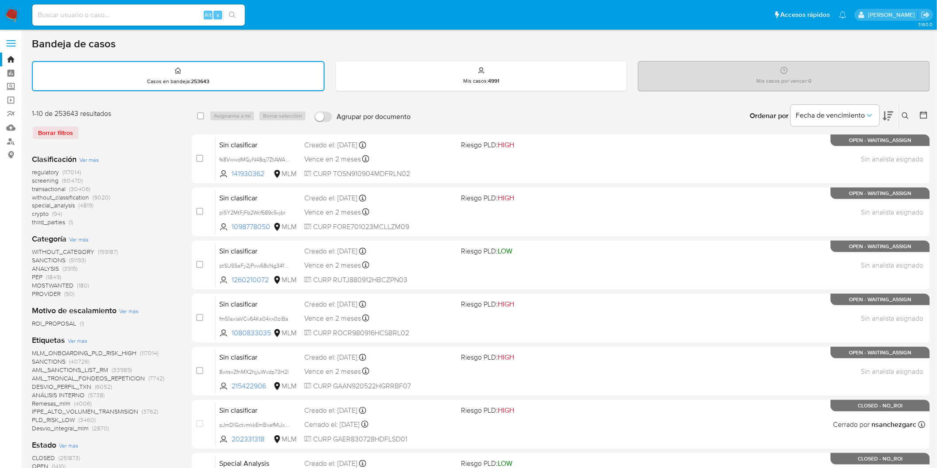
click at [134, 129] on div "Borrar filtros" at bounding box center [103, 133] width 142 height 14
click at [10, 12] on img at bounding box center [11, 15] width 15 height 15
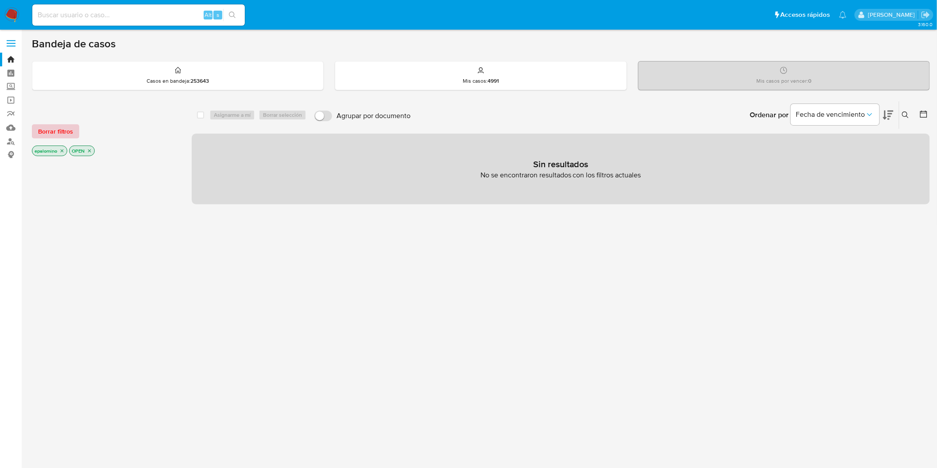
click at [68, 126] on span "Borrar filtros" at bounding box center [55, 131] width 35 height 12
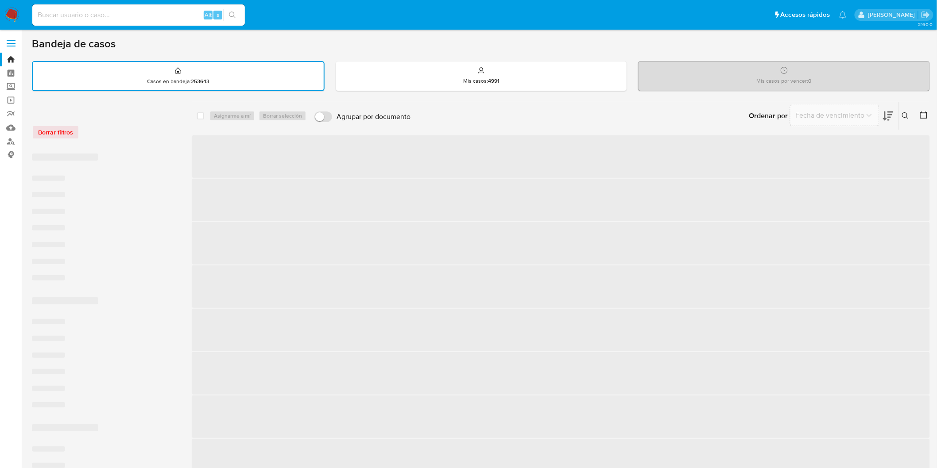
click at [149, 140] on div "Borrar filtros" at bounding box center [103, 128] width 142 height 38
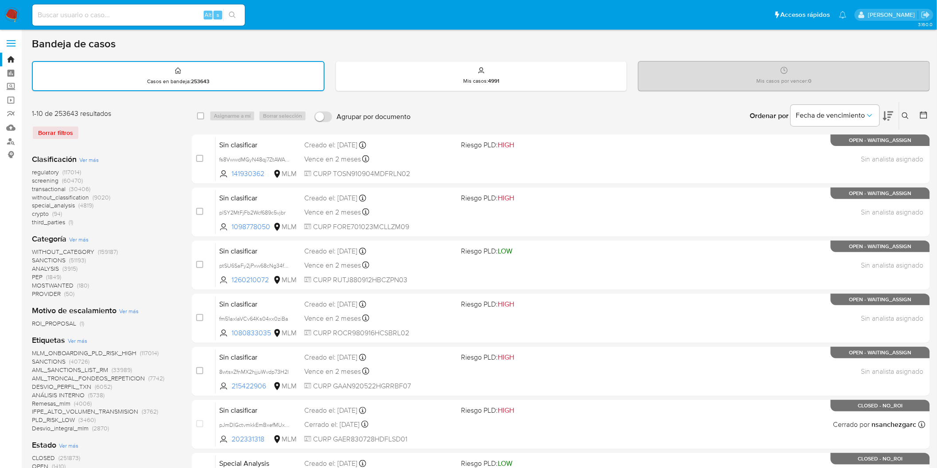
click at [12, 10] on img at bounding box center [11, 15] width 15 height 15
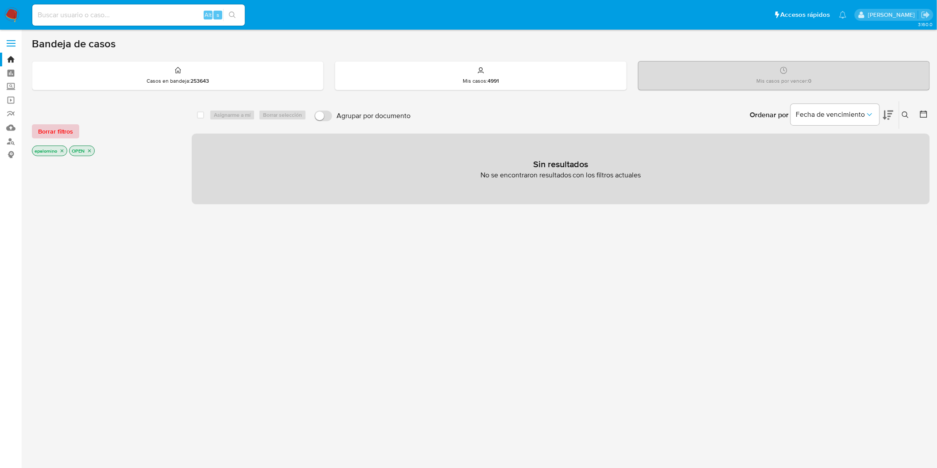
click at [57, 135] on span "Borrar filtros" at bounding box center [55, 131] width 35 height 12
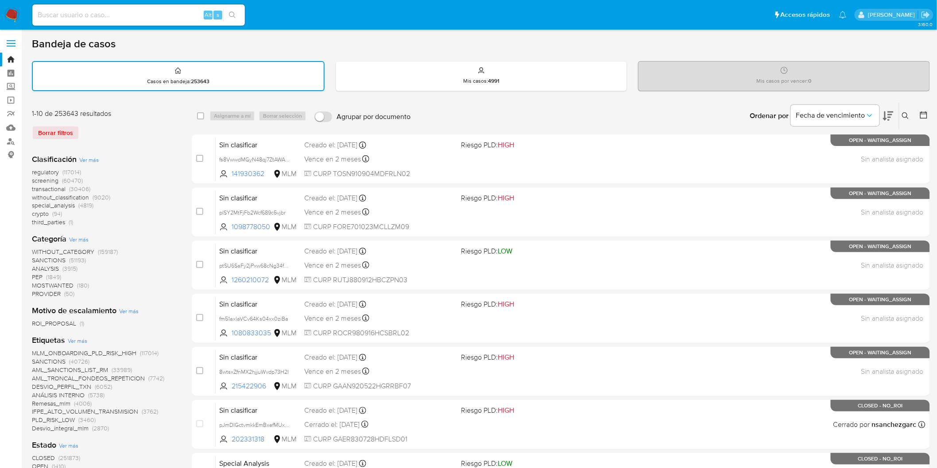
drag, startPoint x: 57, startPoint y: 132, endPoint x: 48, endPoint y: 70, distance: 62.6
click at [56, 132] on div "Borrar filtros" at bounding box center [103, 133] width 142 height 14
click at [14, 12] on img at bounding box center [11, 15] width 15 height 15
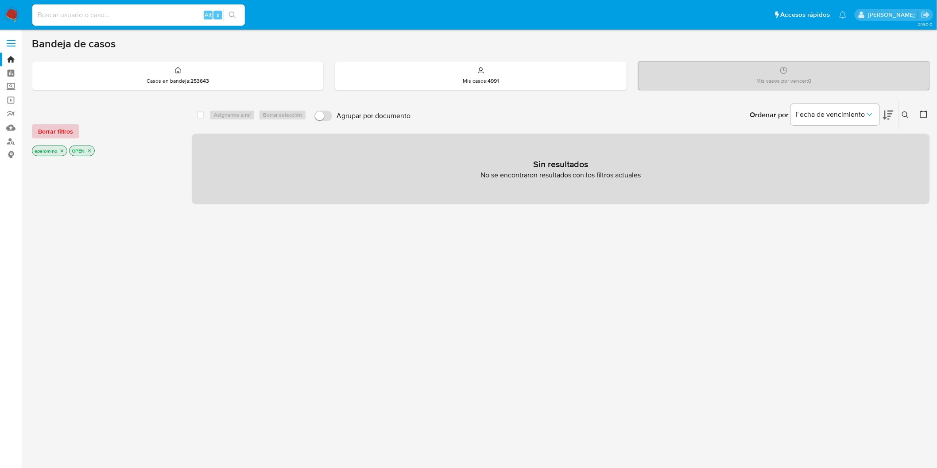
click at [45, 125] on span "Borrar filtros" at bounding box center [55, 131] width 35 height 12
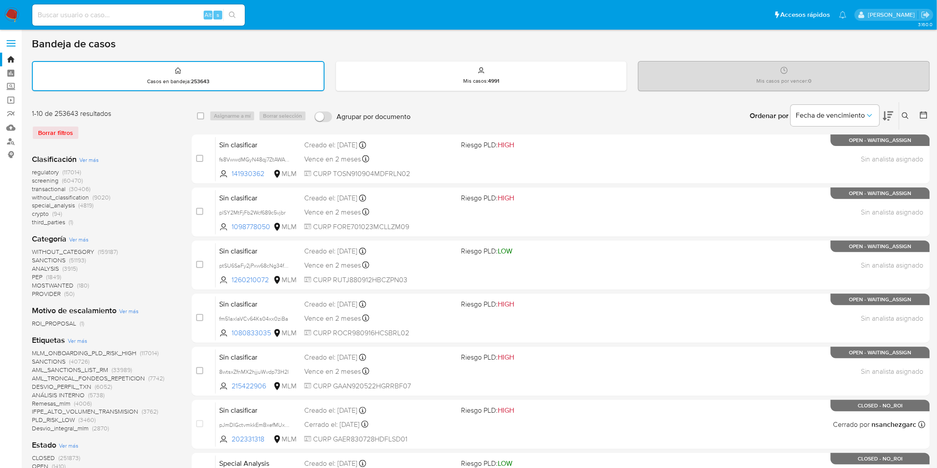
click at [9, 12] on img at bounding box center [11, 15] width 15 height 15
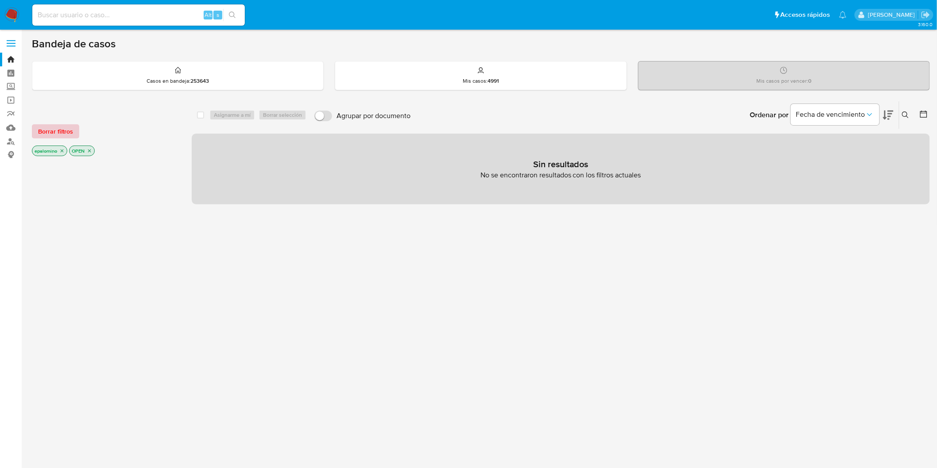
click at [50, 129] on span "Borrar filtros" at bounding box center [55, 131] width 35 height 12
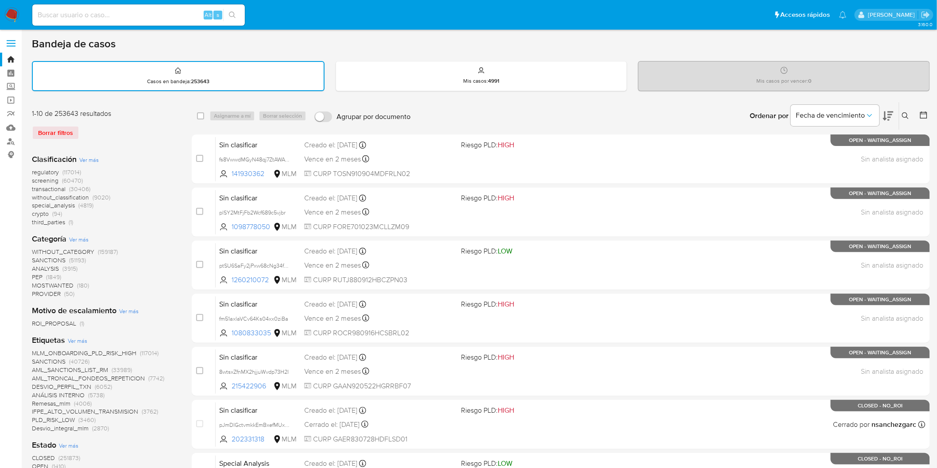
click at [17, 16] on img at bounding box center [11, 15] width 15 height 15
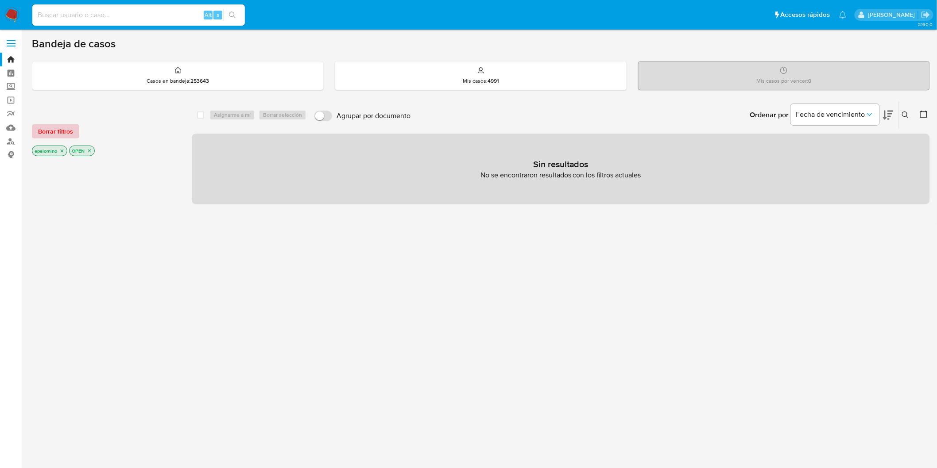
click at [45, 129] on span "Borrar filtros" at bounding box center [55, 131] width 35 height 12
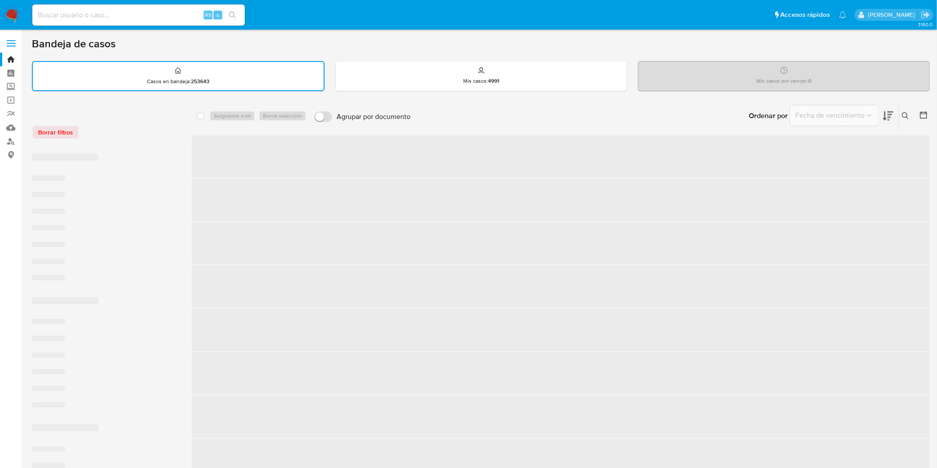
click at [120, 129] on div "Borrar filtros" at bounding box center [103, 132] width 142 height 14
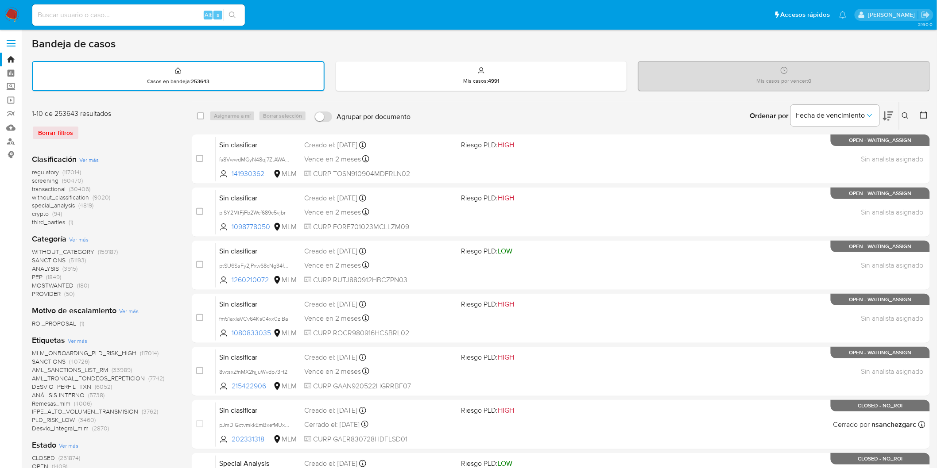
click at [8, 14] on img at bounding box center [11, 15] width 15 height 15
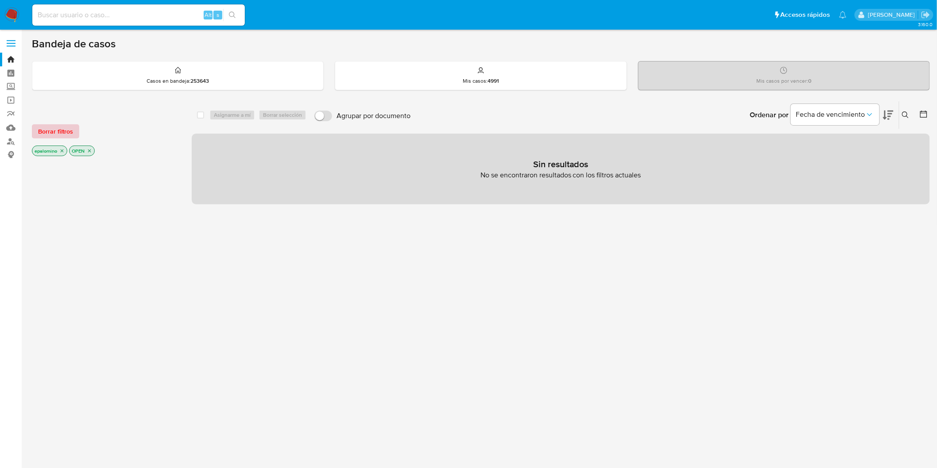
click at [54, 131] on span "Borrar filtros" at bounding box center [55, 131] width 35 height 12
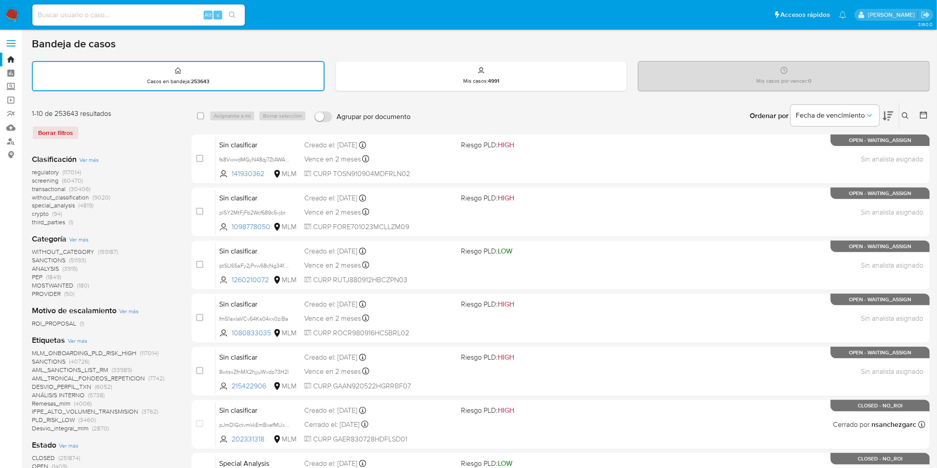
click at [116, 131] on div "Borrar filtros" at bounding box center [103, 133] width 142 height 14
click at [11, 14] on img at bounding box center [11, 15] width 15 height 15
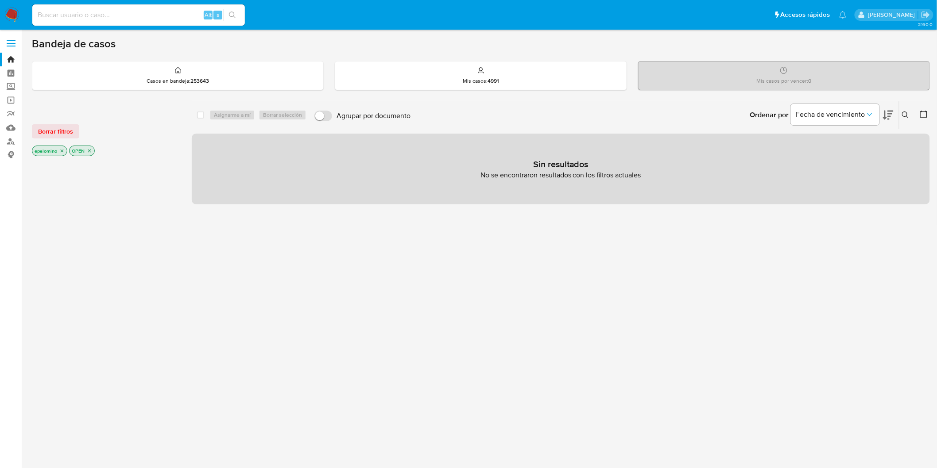
click at [44, 122] on div "Borrar filtros epalomino OPEN" at bounding box center [103, 133] width 142 height 50
click at [45, 128] on span "Borrar filtros" at bounding box center [55, 131] width 35 height 12
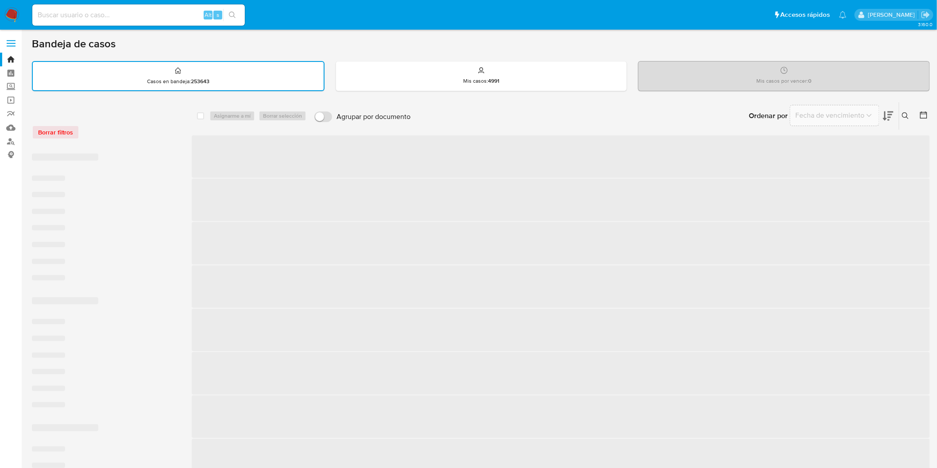
click at [104, 128] on div "Borrar filtros" at bounding box center [103, 132] width 142 height 14
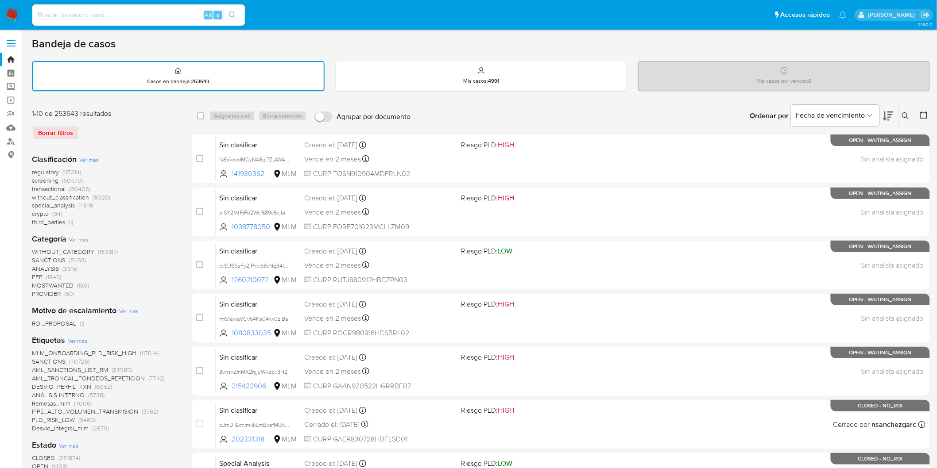
click at [12, 11] on img at bounding box center [11, 15] width 15 height 15
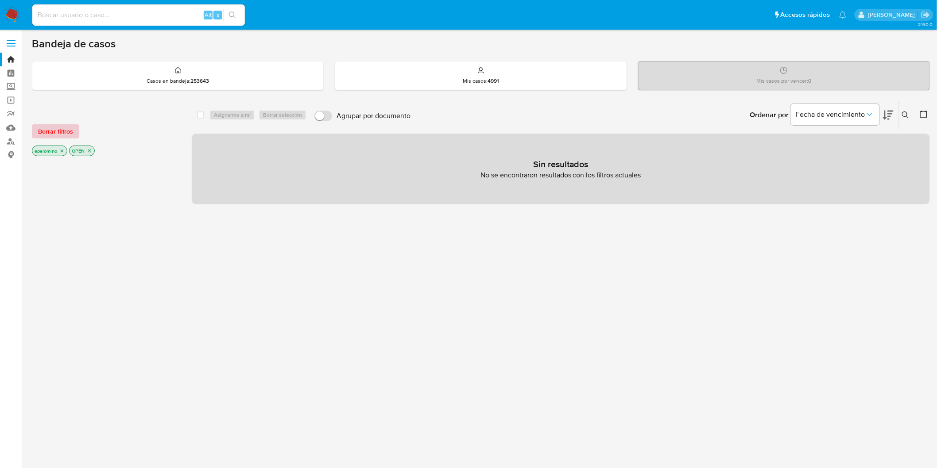
click at [62, 135] on span "Borrar filtros" at bounding box center [55, 131] width 35 height 12
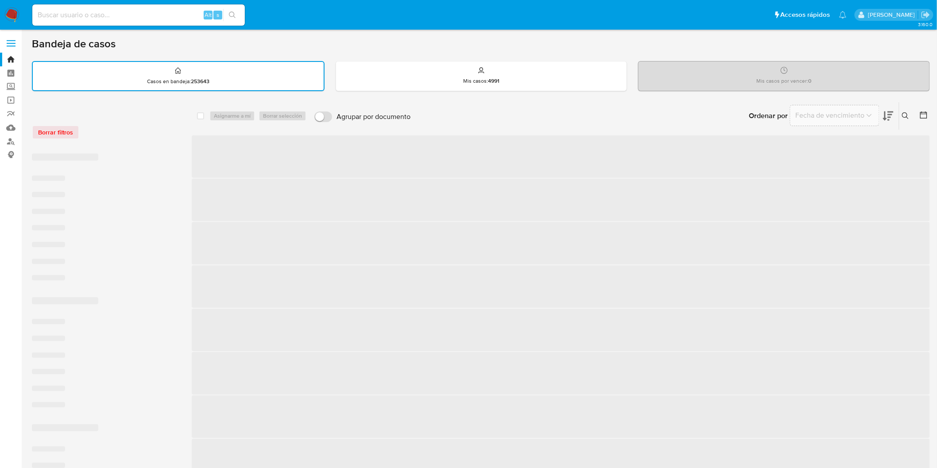
click at [119, 136] on div "Borrar filtros" at bounding box center [103, 132] width 142 height 14
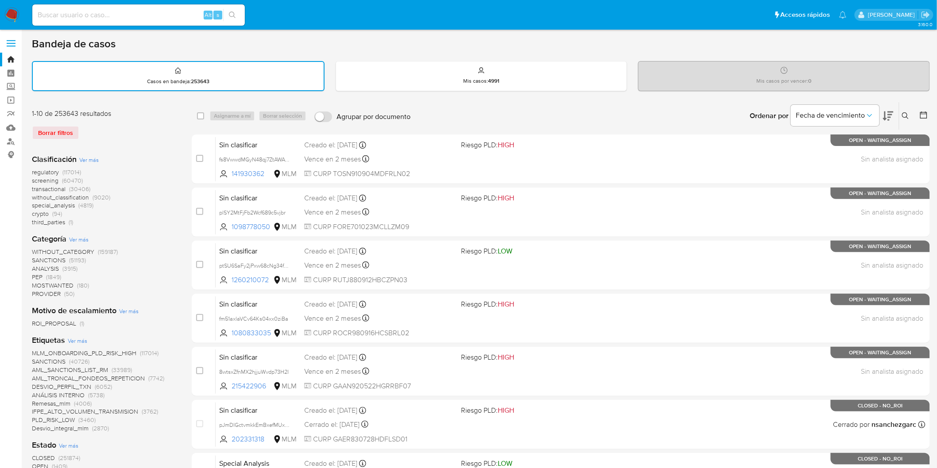
click at [7, 11] on img at bounding box center [11, 15] width 15 height 15
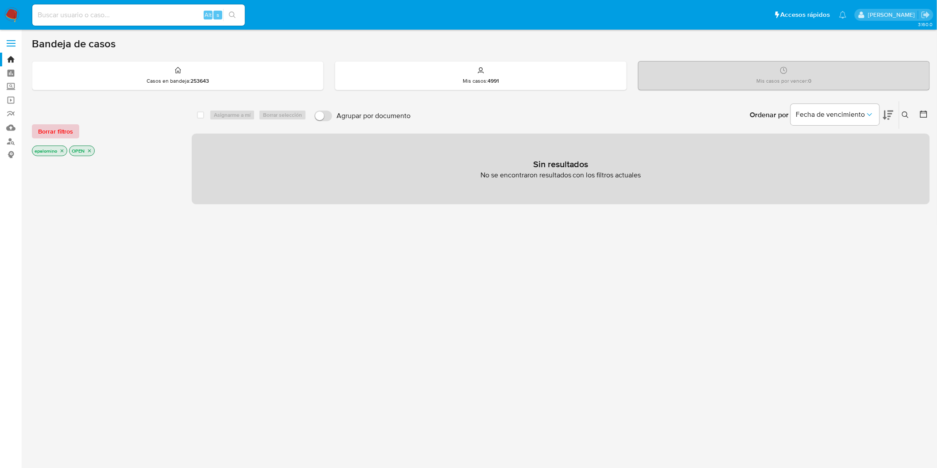
click at [67, 133] on span "Borrar filtros" at bounding box center [55, 131] width 35 height 12
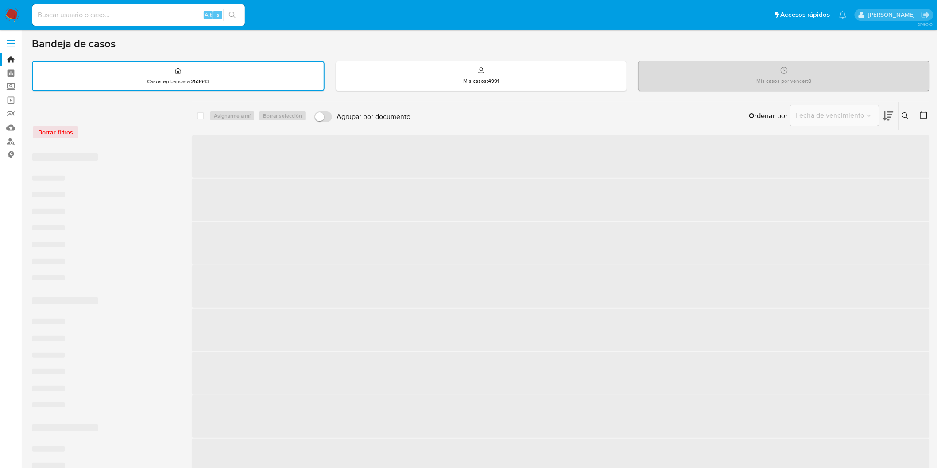
click at [156, 134] on div "Borrar filtros" at bounding box center [103, 132] width 142 height 14
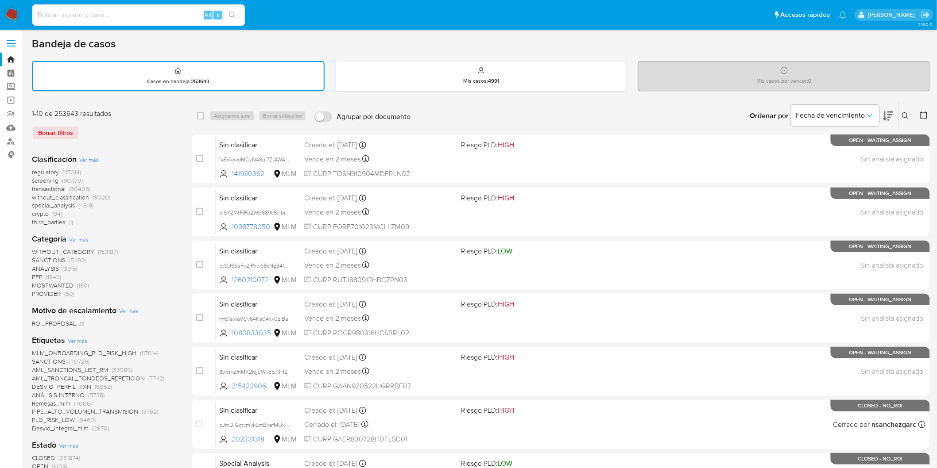
click at [17, 15] on img at bounding box center [11, 15] width 15 height 15
click at [151, 121] on div "1-10 de 253643 resultados Borrar filtros" at bounding box center [103, 128] width 142 height 38
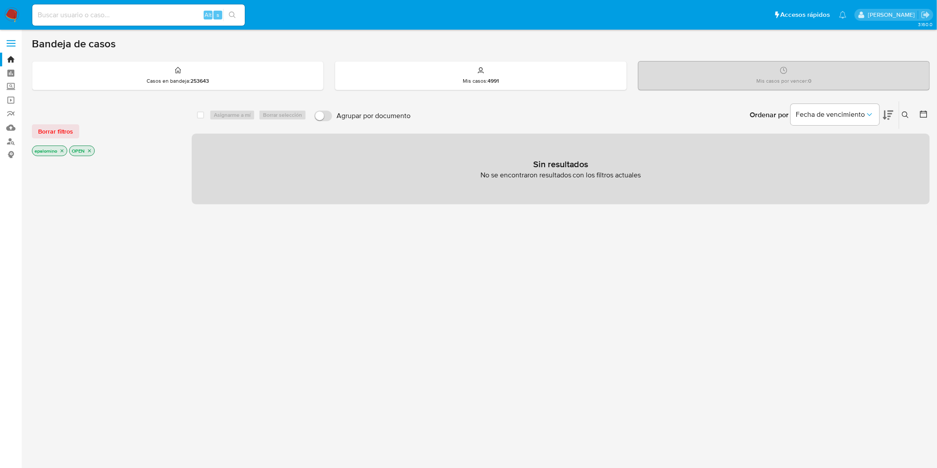
drag, startPoint x: 59, startPoint y: 136, endPoint x: 75, endPoint y: 138, distance: 16.1
click at [58, 136] on span "Borrar filtros" at bounding box center [55, 131] width 35 height 12
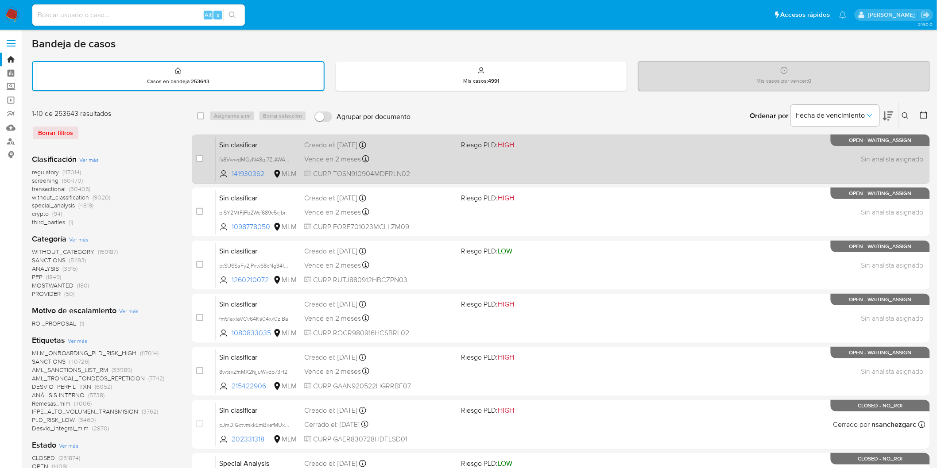
click at [194, 144] on div "case-item-checkbox No es posible asignar el caso Sin clasificar fs8VwwdMGyN48qj…" at bounding box center [561, 160] width 738 height 50
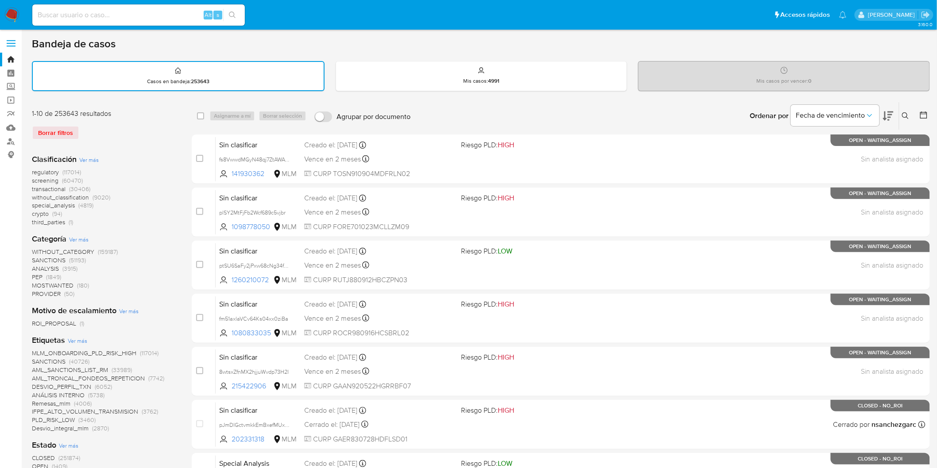
click at [12, 14] on img at bounding box center [11, 15] width 15 height 15
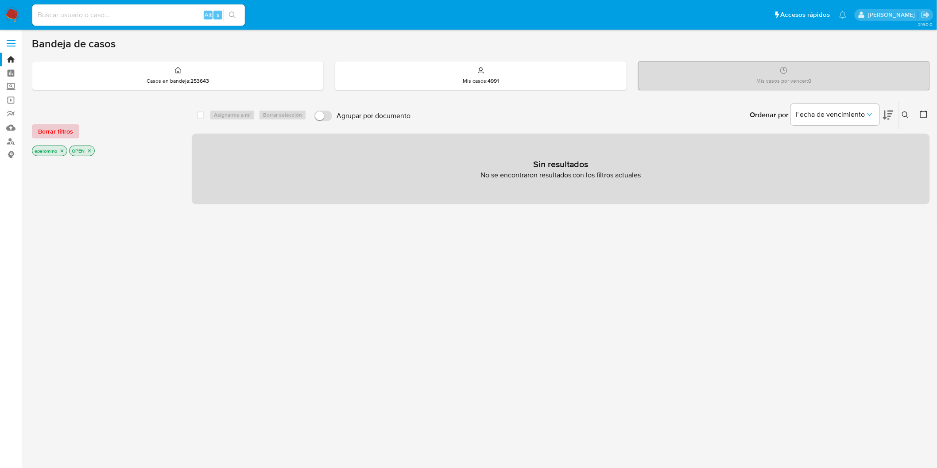
click at [63, 131] on span "Borrar filtros" at bounding box center [55, 131] width 35 height 12
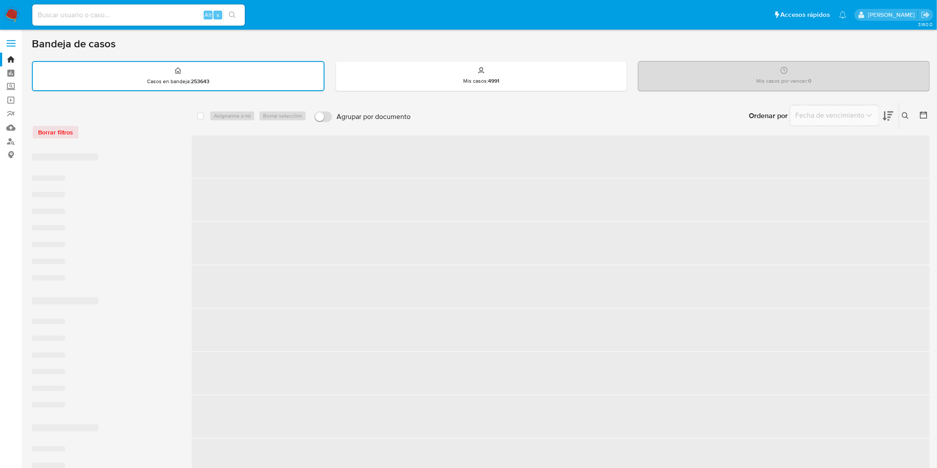
click at [144, 135] on div "Borrar filtros" at bounding box center [103, 132] width 142 height 14
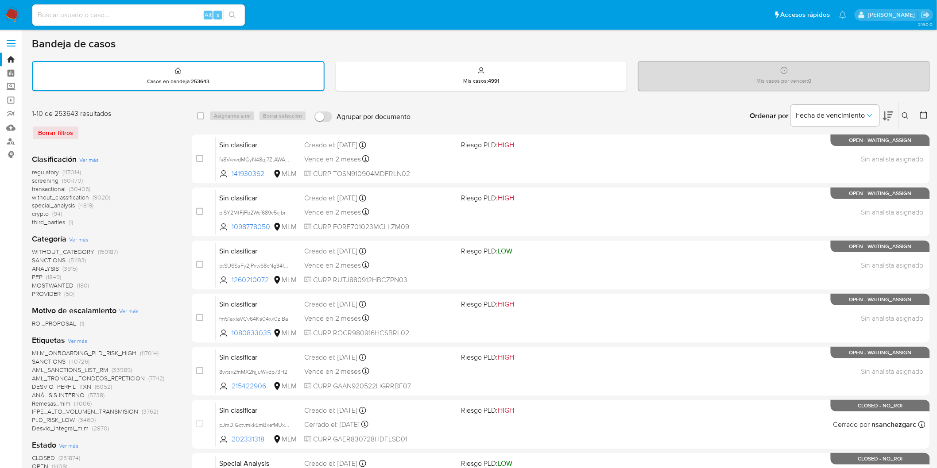
click at [8, 19] on img at bounding box center [11, 15] width 15 height 15
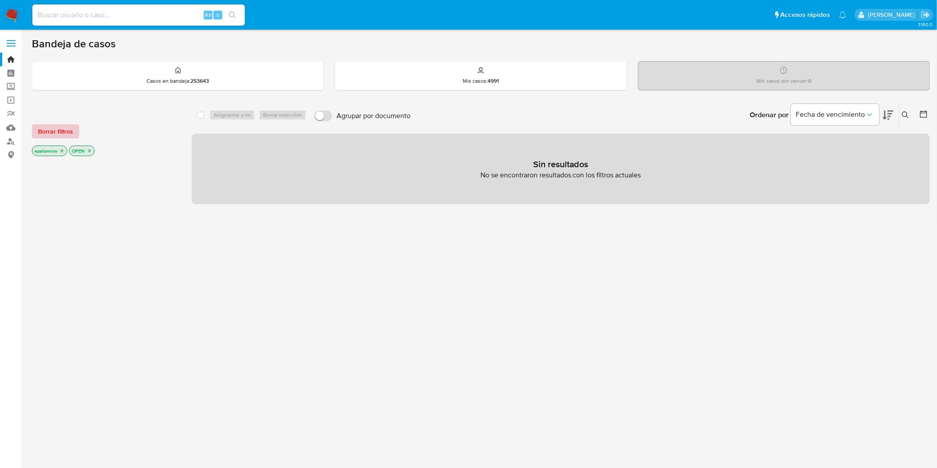
click at [68, 128] on span "Borrar filtros" at bounding box center [55, 131] width 35 height 12
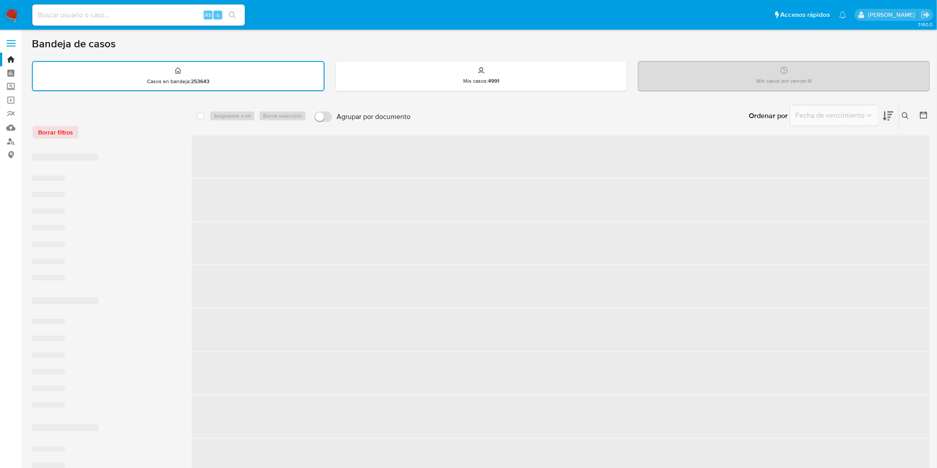
drag, startPoint x: 198, startPoint y: 166, endPoint x: 175, endPoint y: 165, distance: 23.0
click at [197, 165] on span "‌" at bounding box center [561, 156] width 738 height 43
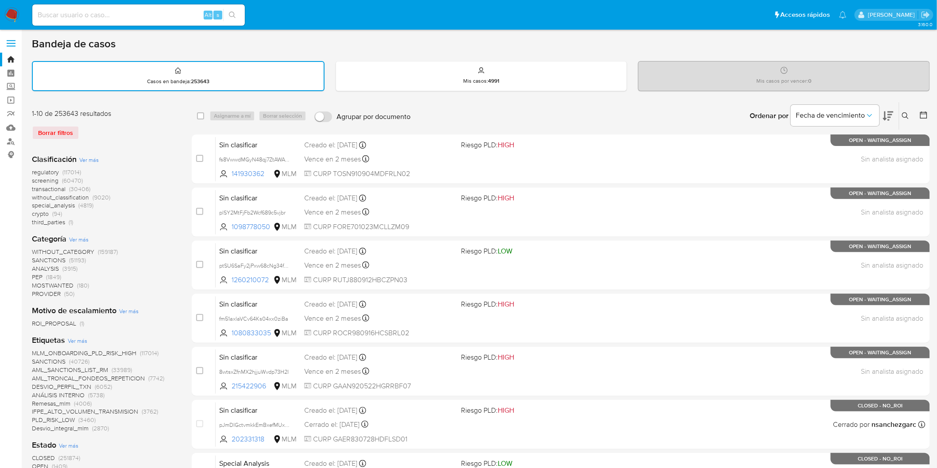
click at [167, 162] on div "Clasificación Ver más regulatory (117014) screening (60470) transactional (3040…" at bounding box center [105, 190] width 146 height 73
click at [6, 12] on img at bounding box center [11, 15] width 15 height 15
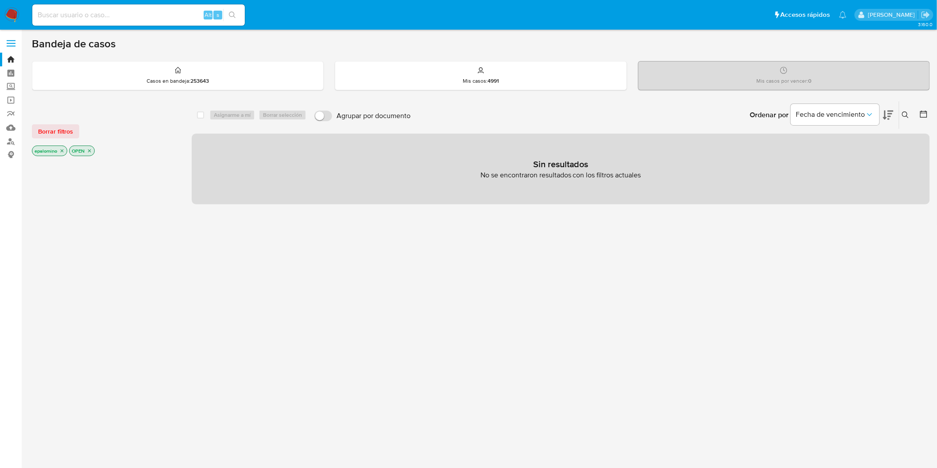
click at [56, 123] on div "Borrar filtros epalomino OPEN" at bounding box center [103, 133] width 142 height 50
click at [60, 125] on span "Borrar filtros" at bounding box center [55, 131] width 35 height 12
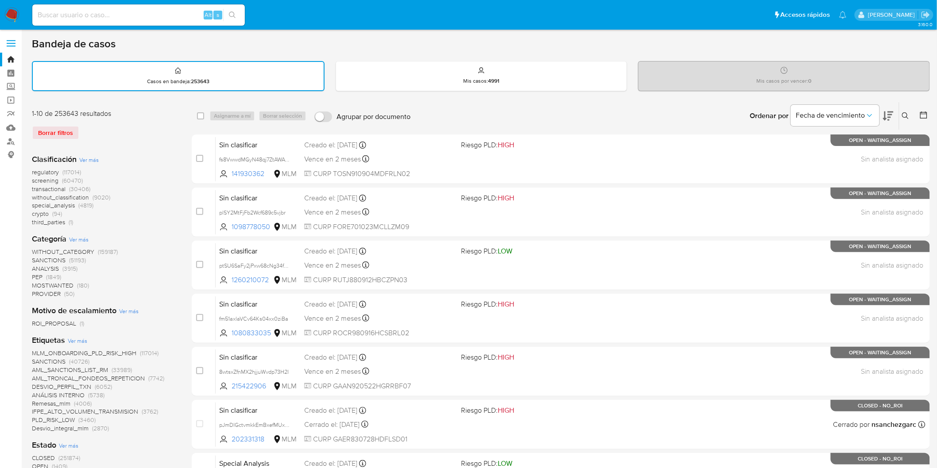
click at [11, 21] on img at bounding box center [11, 15] width 15 height 15
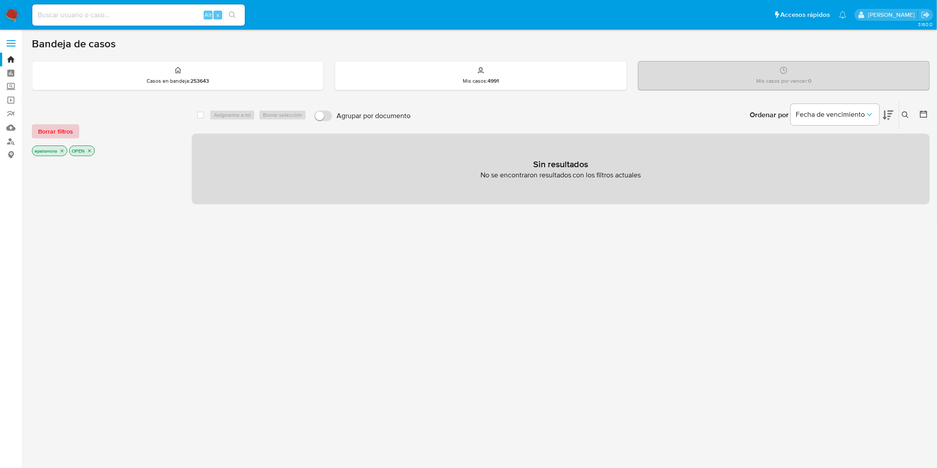
click at [63, 127] on span "Borrar filtros" at bounding box center [55, 131] width 35 height 12
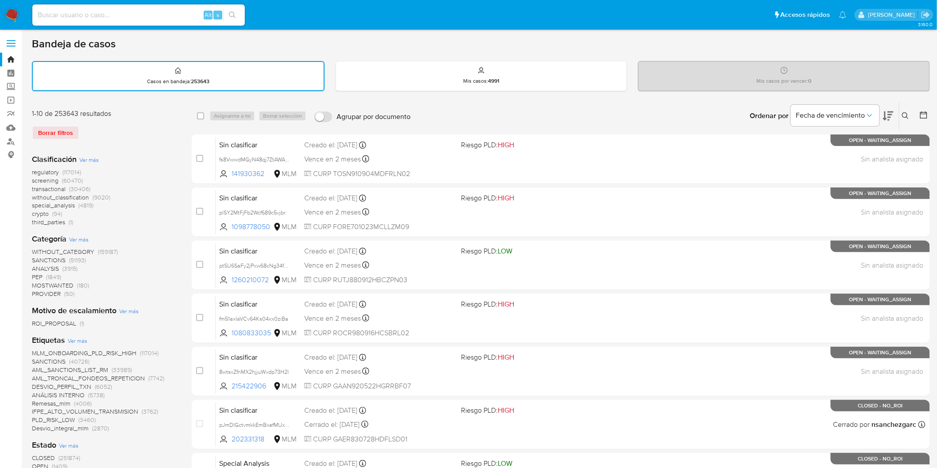
click at [7, 16] on img at bounding box center [11, 15] width 15 height 15
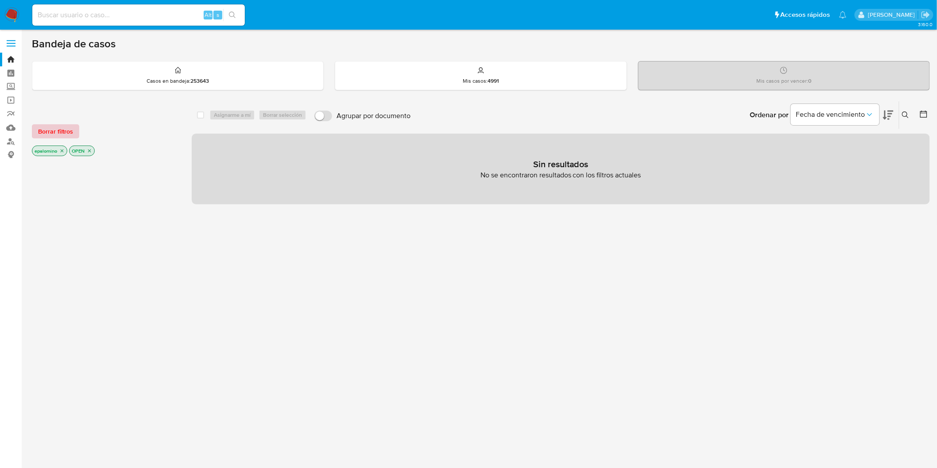
click at [53, 131] on span "Borrar filtros" at bounding box center [55, 131] width 35 height 12
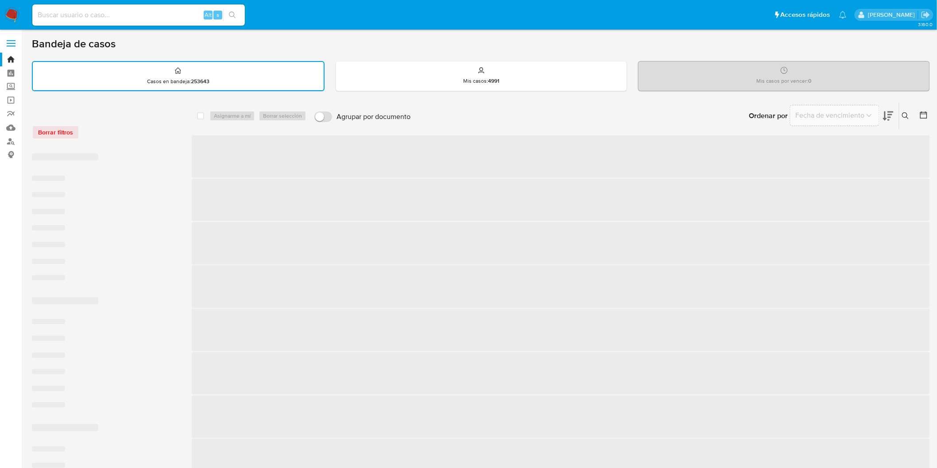
click at [121, 131] on div "Borrar filtros" at bounding box center [103, 132] width 142 height 14
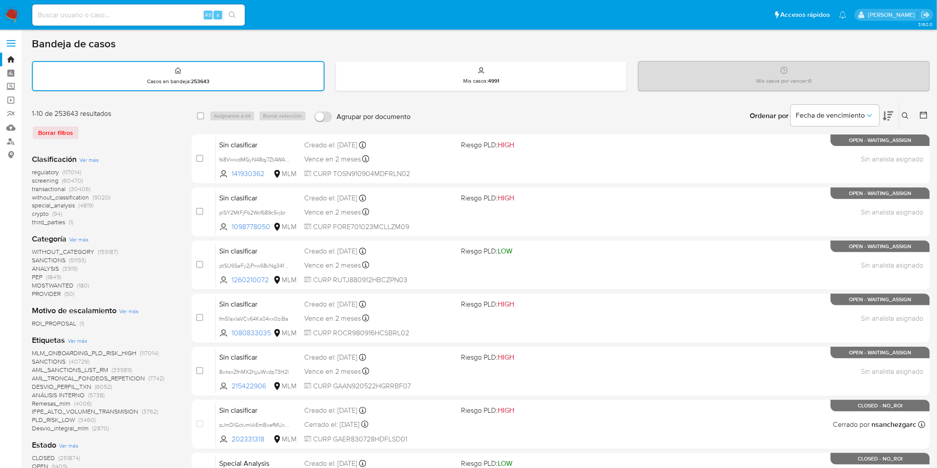
click at [8, 10] on img at bounding box center [11, 15] width 15 height 15
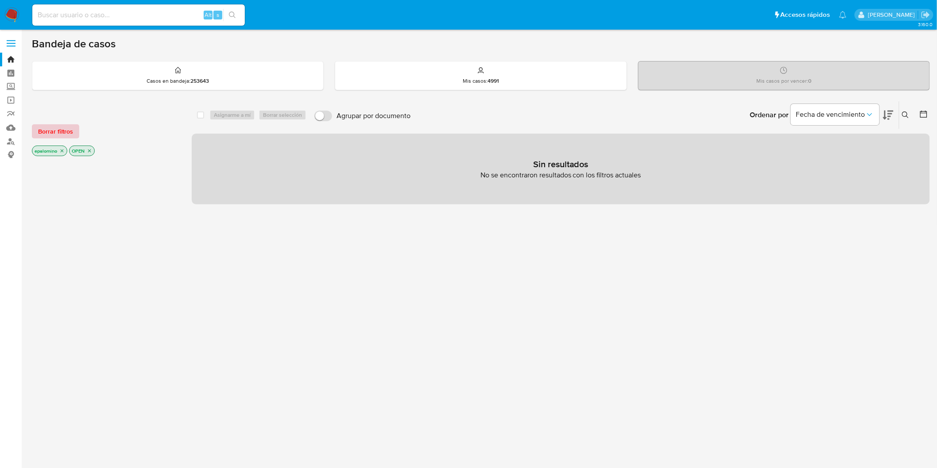
click at [56, 133] on span "Borrar filtros" at bounding box center [55, 131] width 35 height 12
